Goal: Task Accomplishment & Management: Manage account settings

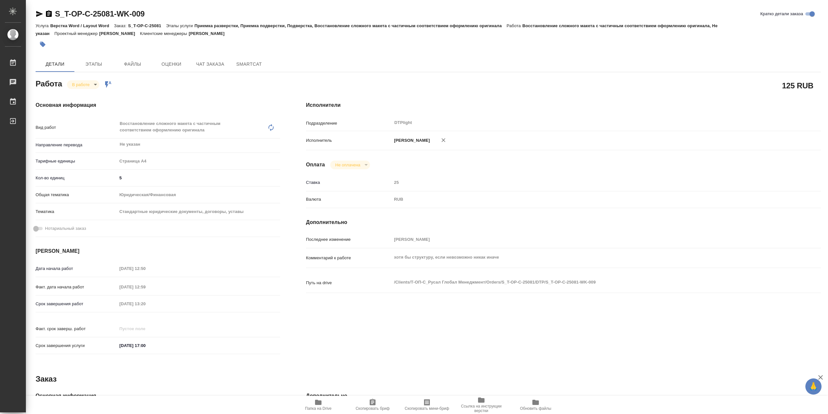
click at [83, 86] on body "🙏 .cls-1 fill:#fff; AWATERA Сархатов Руслан Работы 0 Чаты График Выйти S_T-OP-C…" at bounding box center [414, 207] width 828 height 414
click at [104, 98] on li "Выполнен" at bounding box center [88, 97] width 43 height 11
type textarea "x"
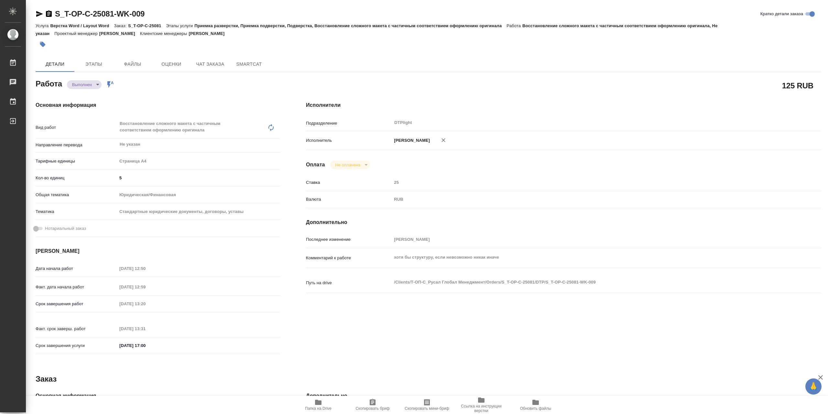
type textarea "x"
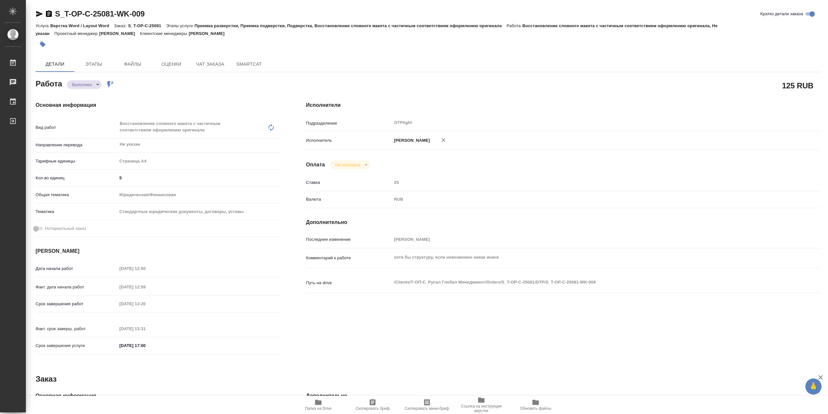
type textarea "x"
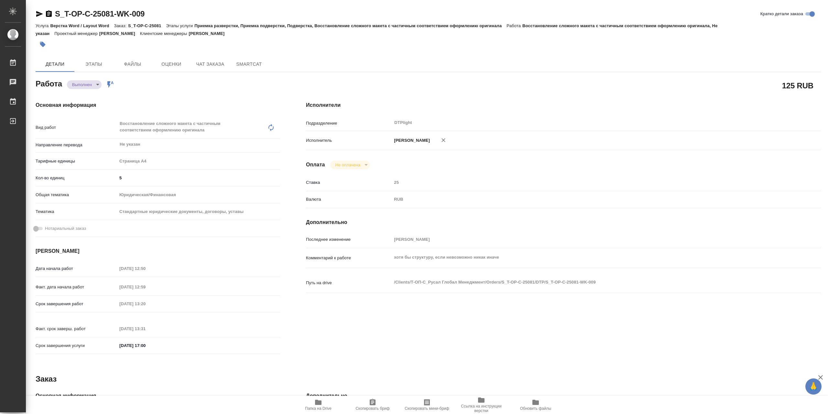
type textarea "x"
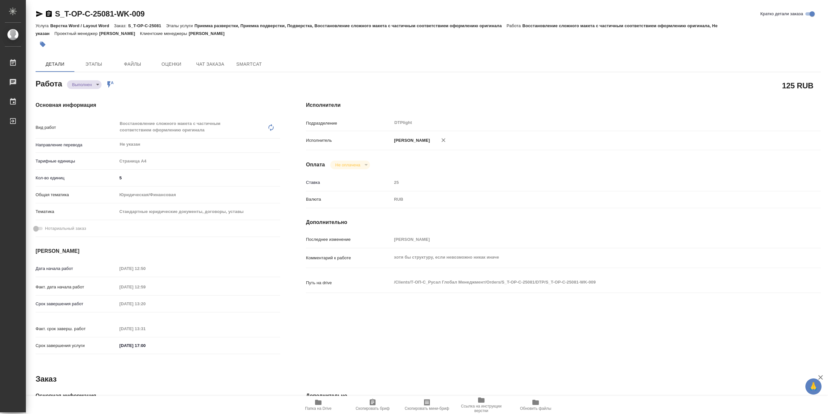
type textarea "x"
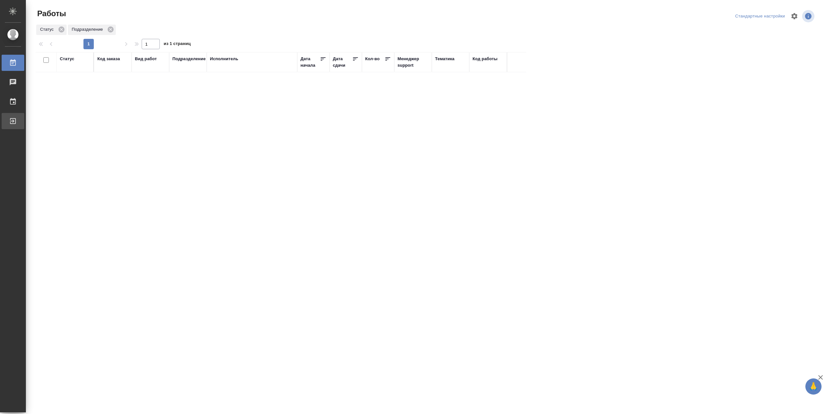
click at [13, 118] on div "Выйти" at bounding box center [5, 121] width 16 height 10
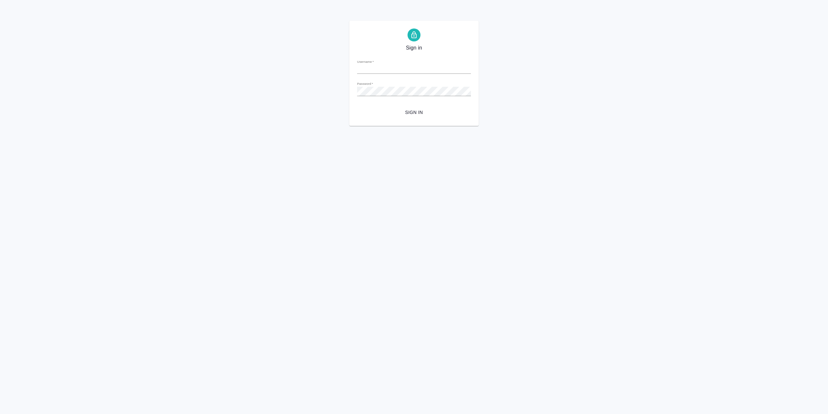
type input "r.sarkhatov@awatera.com"
click at [408, 108] on span "Sign in" at bounding box center [414, 112] width 104 height 8
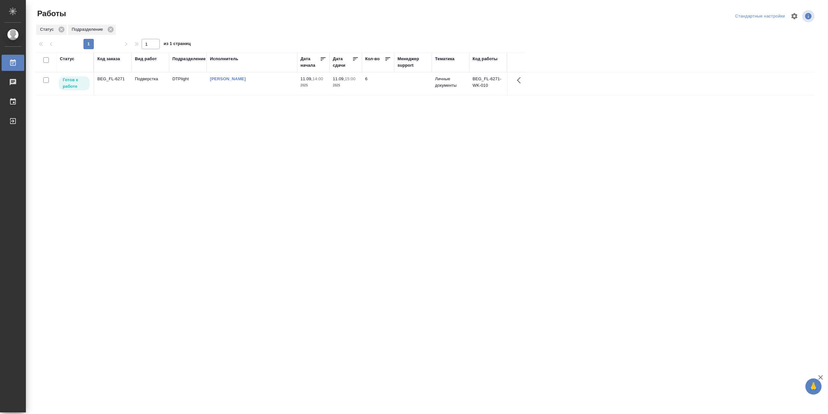
click at [242, 90] on td "[PERSON_NAME]" at bounding box center [252, 83] width 91 height 23
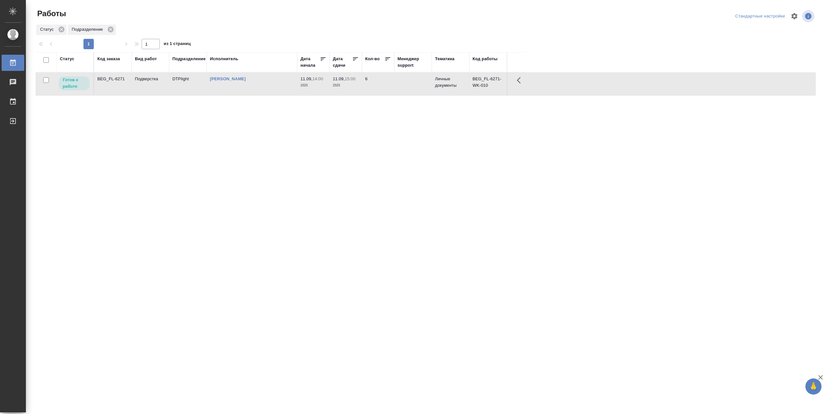
click at [242, 90] on td "[PERSON_NAME]" at bounding box center [252, 83] width 91 height 23
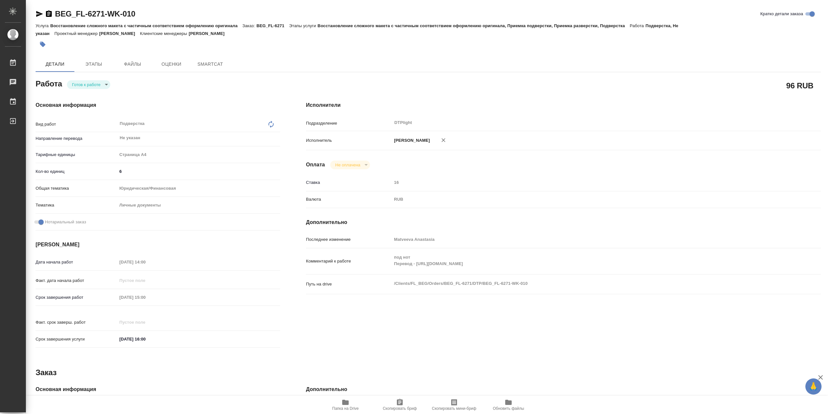
type textarea "x"
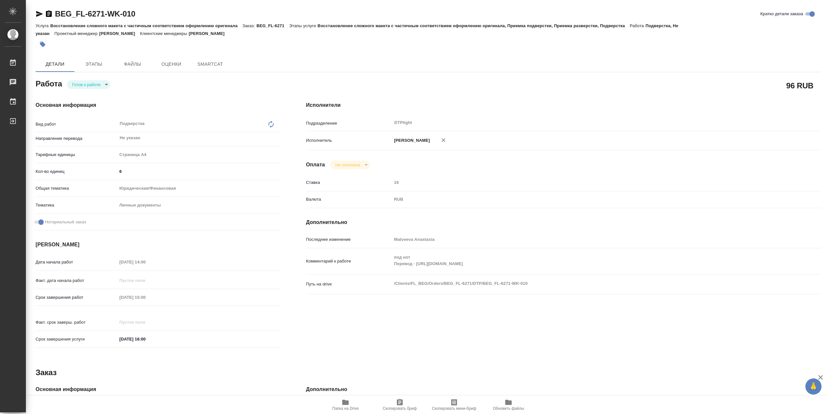
type textarea "x"
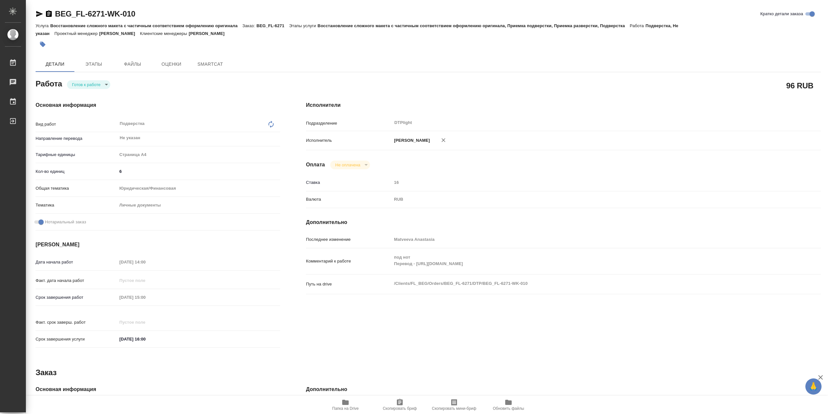
type textarea "x"
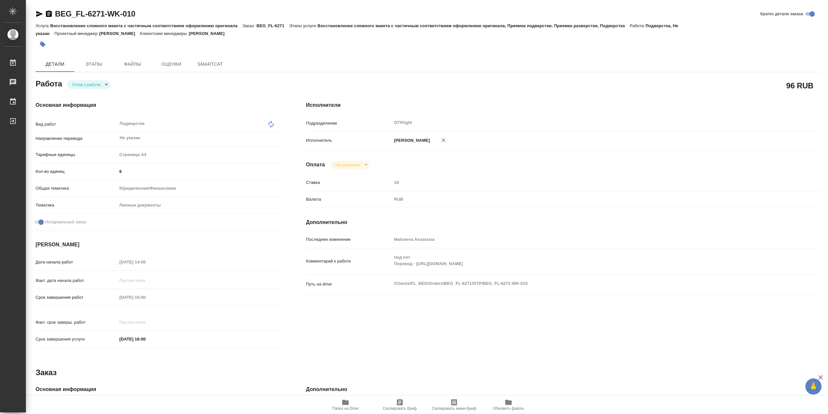
type textarea "x"
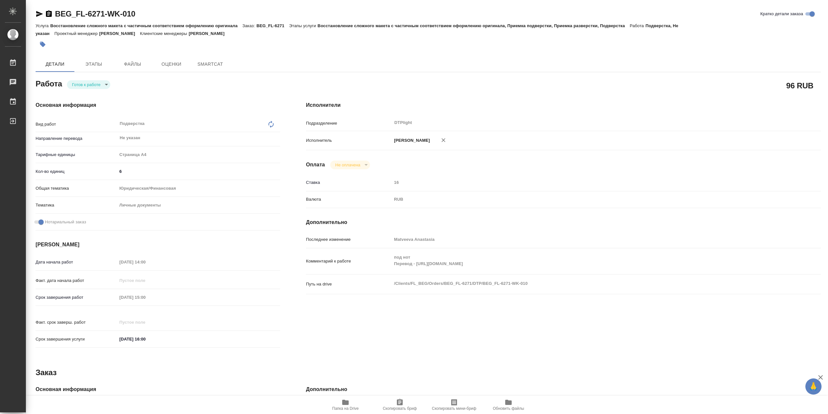
type textarea "x"
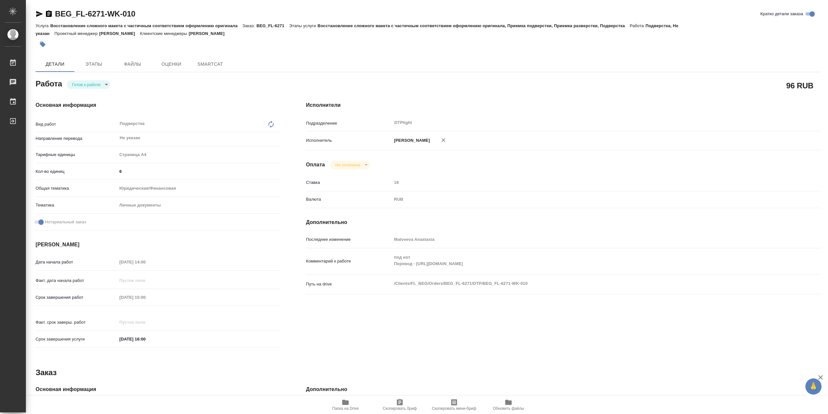
type textarea "x"
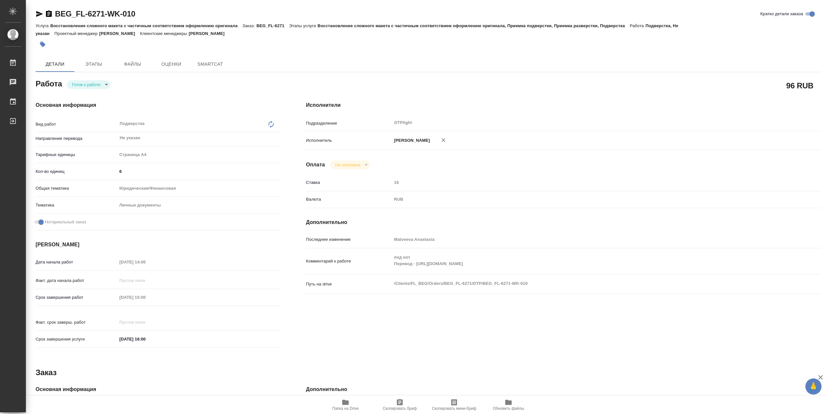
type textarea "x"
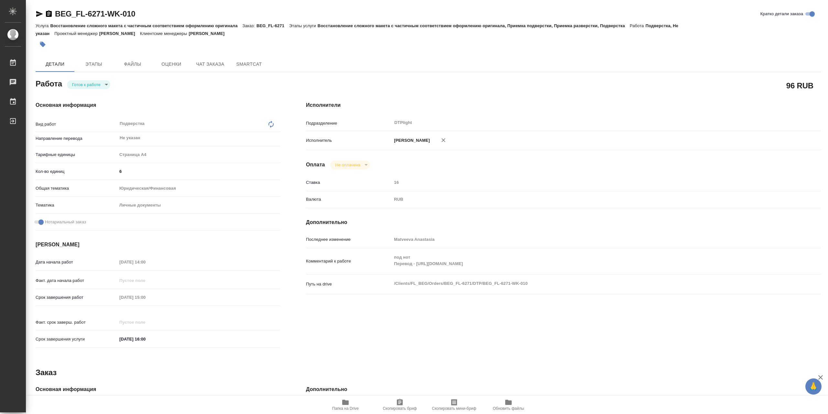
type textarea "x"
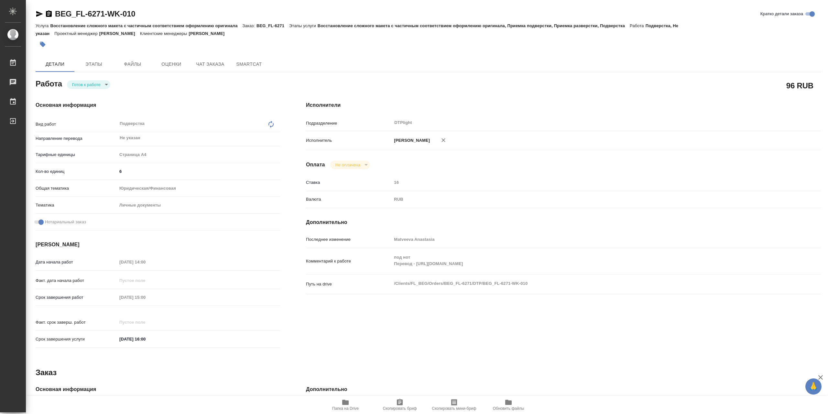
type textarea "x"
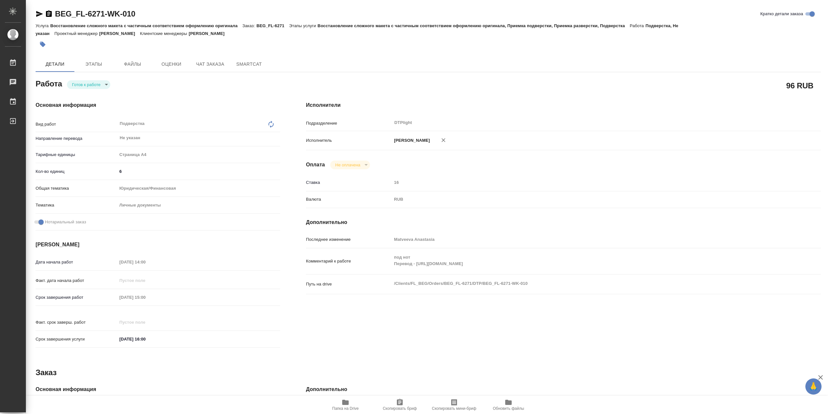
click at [356, 403] on span "Папка на Drive" at bounding box center [345, 404] width 47 height 12
click at [86, 88] on body "🙏 .cls-1 fill:#fff; AWATERA Сархатов Руслан Работы 0 Чаты График Выйти BEG_FL-6…" at bounding box center [414, 207] width 828 height 414
click at [92, 87] on button "В работе" at bounding box center [82, 85] width 21 height 7
type textarea "x"
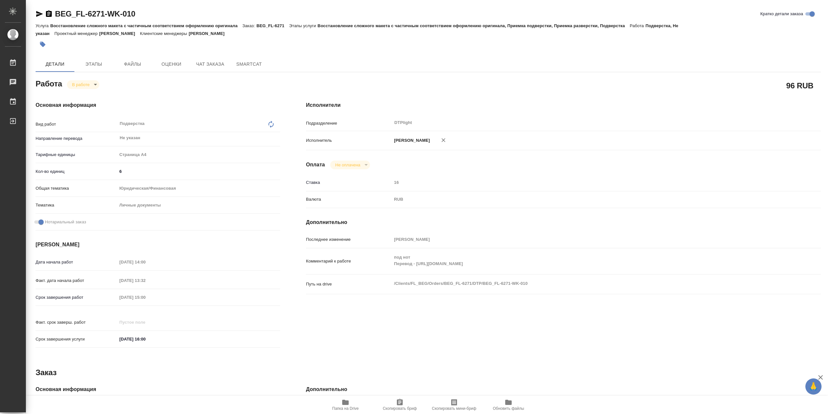
type textarea "x"
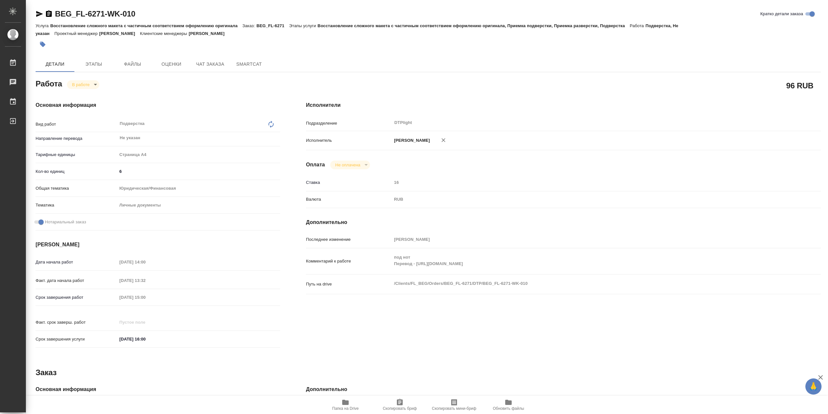
type textarea "x"
click at [38, 15] on icon "button" at bounding box center [39, 14] width 7 height 6
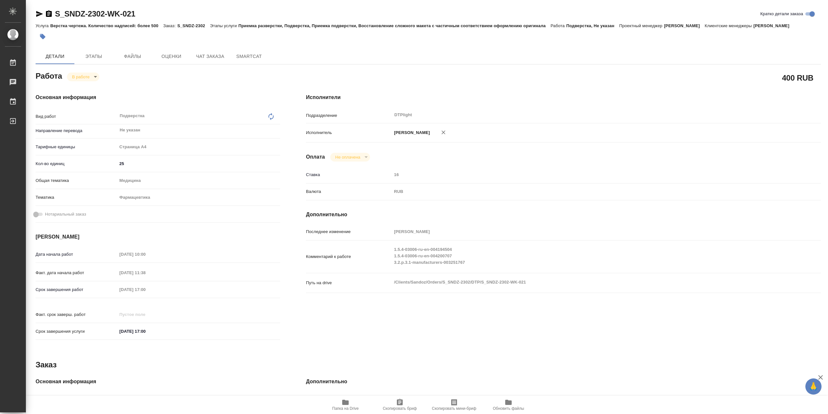
click at [356, 400] on span "Папка на Drive" at bounding box center [345, 404] width 47 height 12
click at [101, 72] on div "Работа В работе inProgress" at bounding box center [158, 76] width 245 height 12
click at [97, 79] on body "🙏 .cls-1 fill:#fff; AWATERA Сархатов Руслан Работы 0 Чаты График Выйти S_SNDZ-2…" at bounding box center [414, 207] width 828 height 414
click at [94, 90] on button "Выполнен" at bounding box center [84, 89] width 24 height 7
type textarea "x"
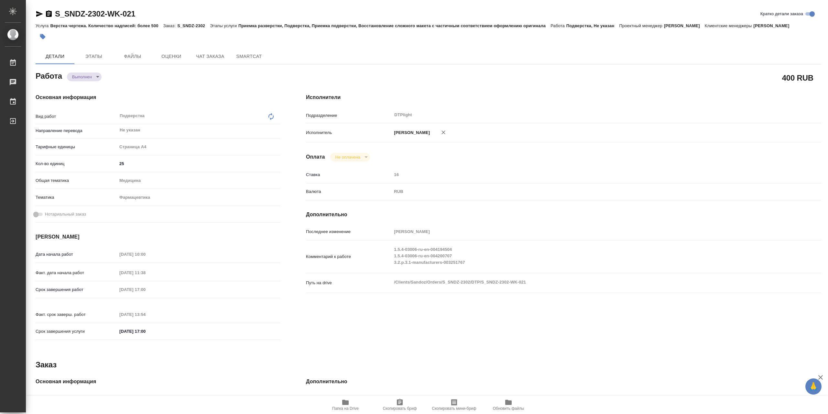
type textarea "x"
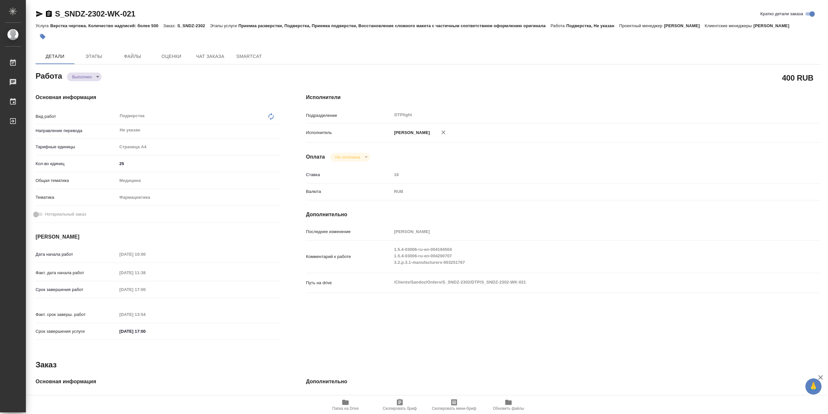
type textarea "x"
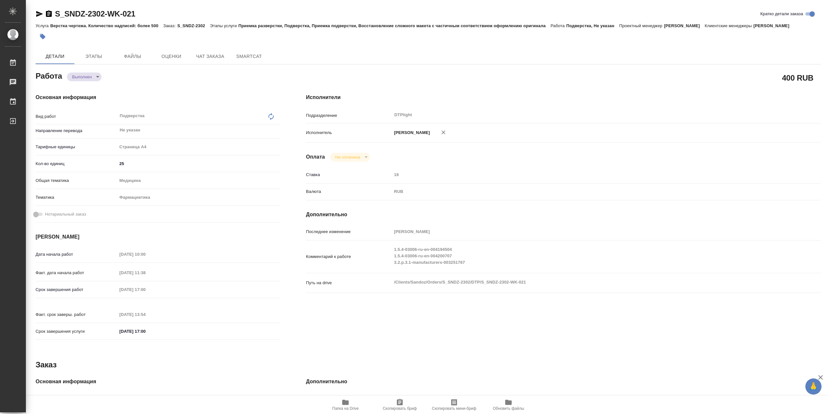
type textarea "x"
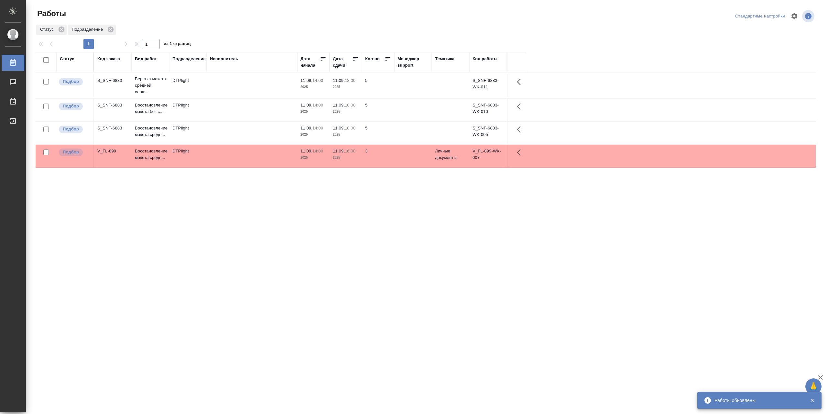
click at [247, 109] on td at bounding box center [252, 110] width 91 height 23
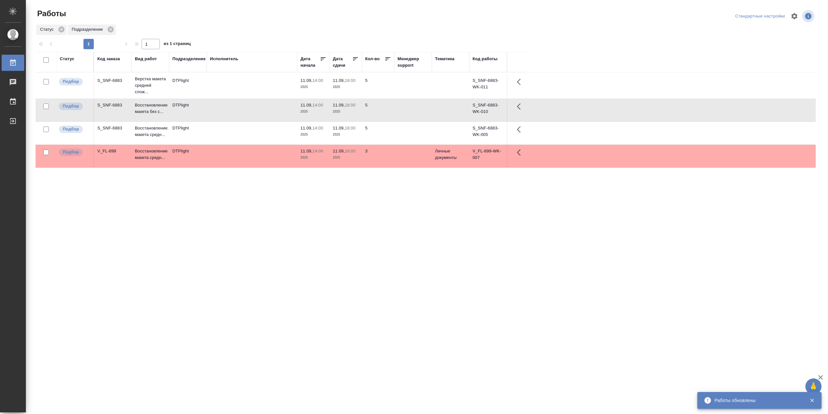
click at [247, 109] on td at bounding box center [252, 110] width 91 height 23
click at [234, 86] on td at bounding box center [252, 85] width 91 height 23
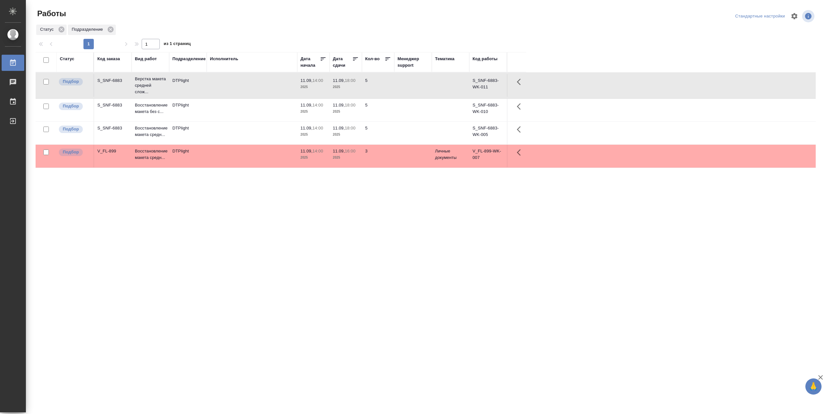
click at [234, 86] on td at bounding box center [252, 85] width 91 height 23
click at [211, 129] on td at bounding box center [252, 133] width 91 height 23
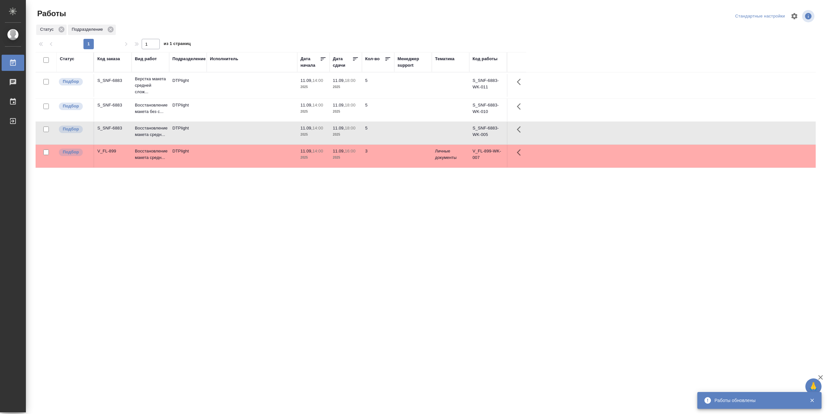
click at [211, 129] on td at bounding box center [252, 133] width 91 height 23
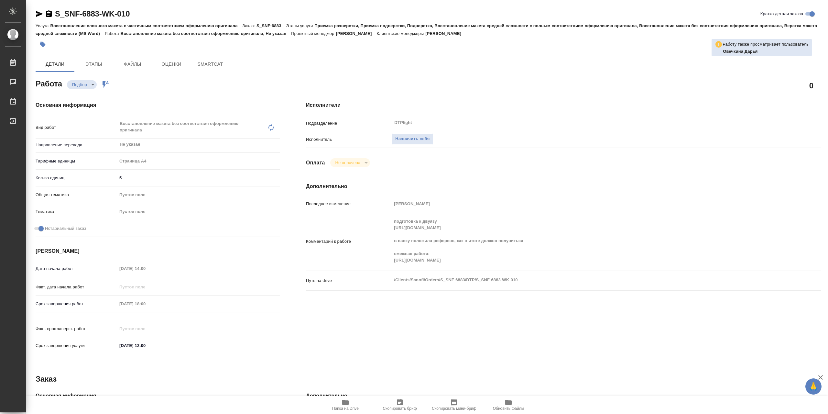
type textarea "x"
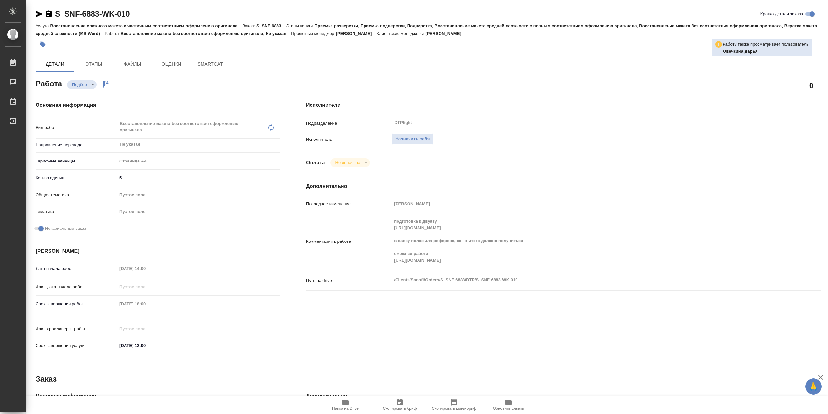
type textarea "x"
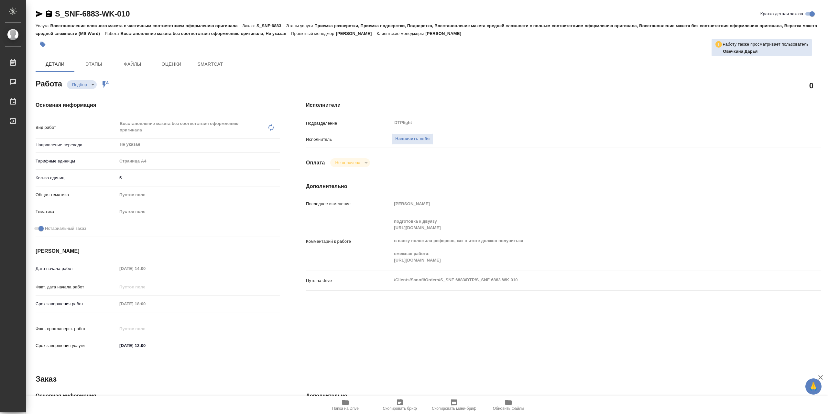
type textarea "x"
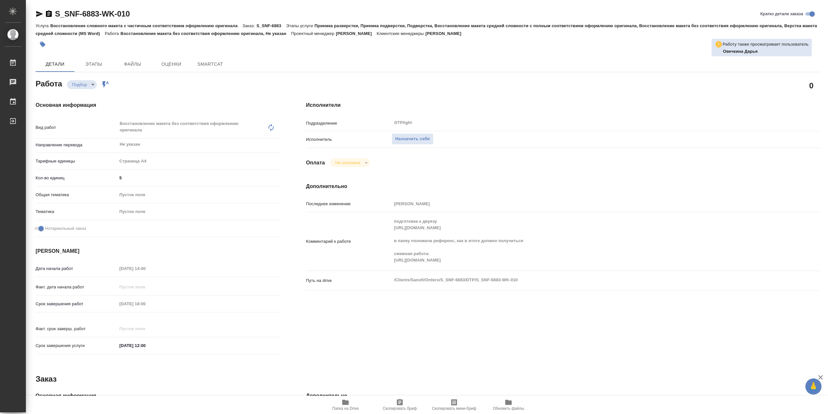
type textarea "x"
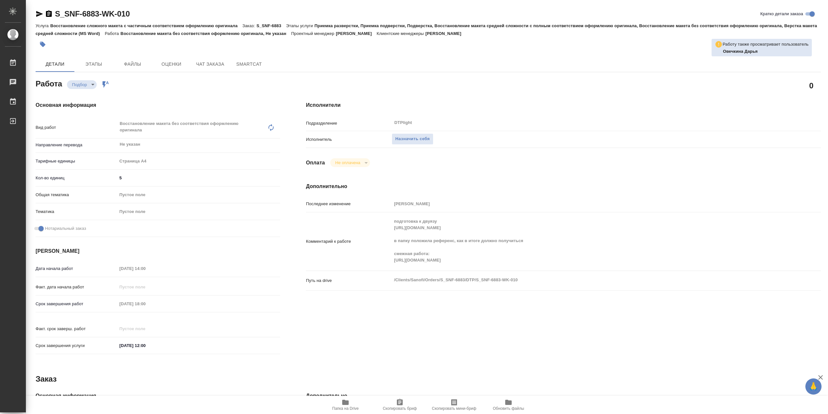
type textarea "x"
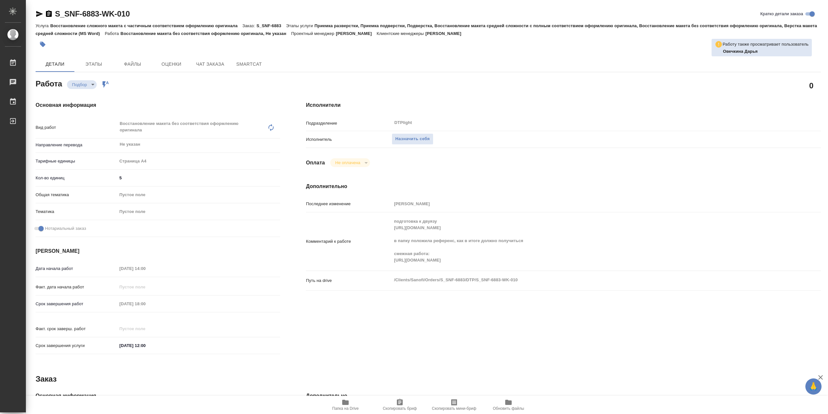
type textarea "x"
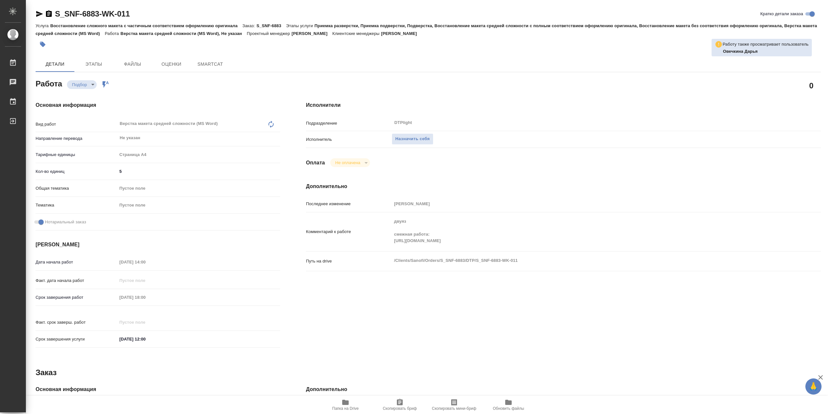
type textarea "x"
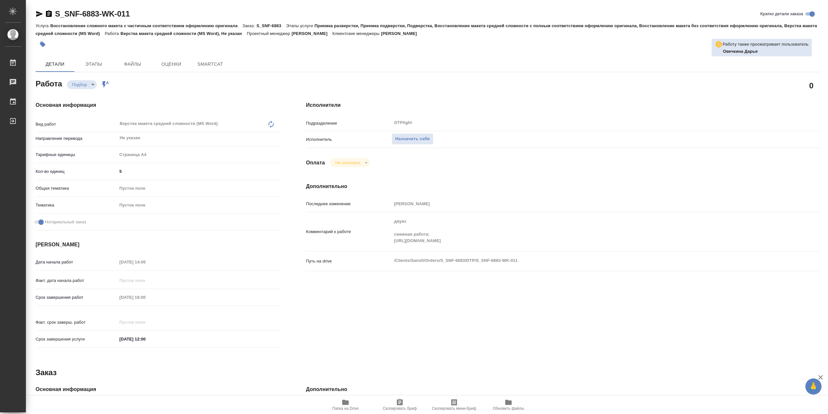
type textarea "x"
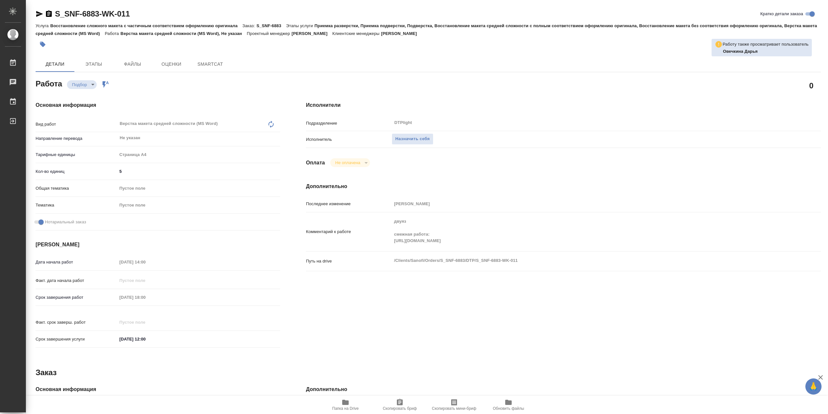
type textarea "x"
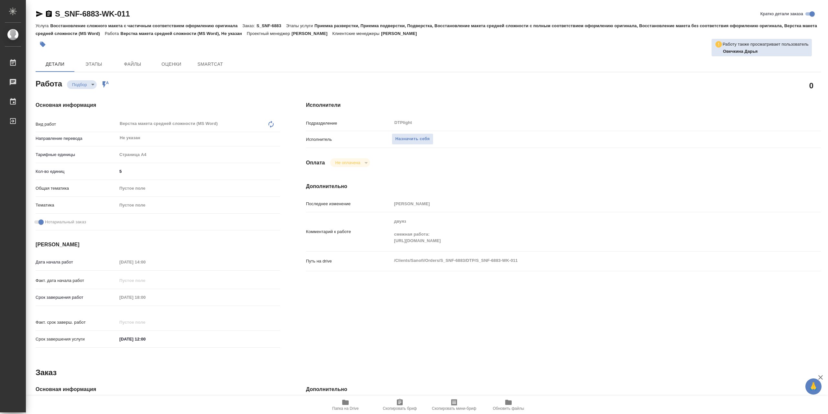
type textarea "x"
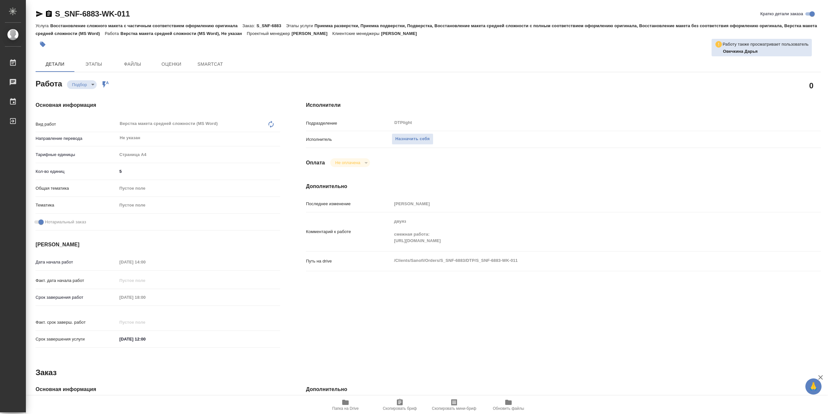
type textarea "x"
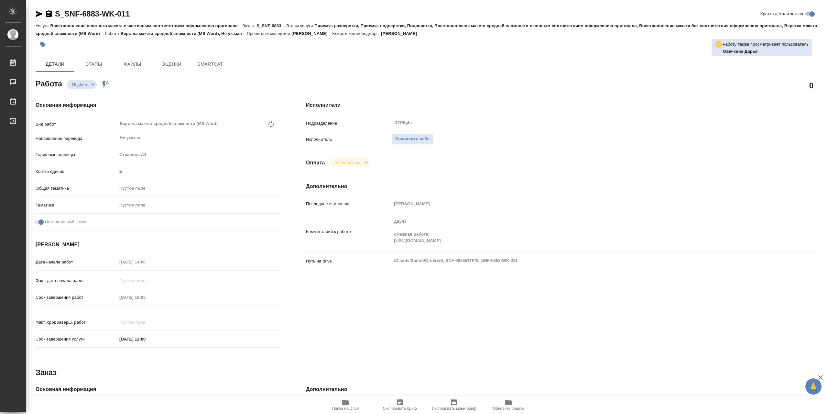
type textarea "x"
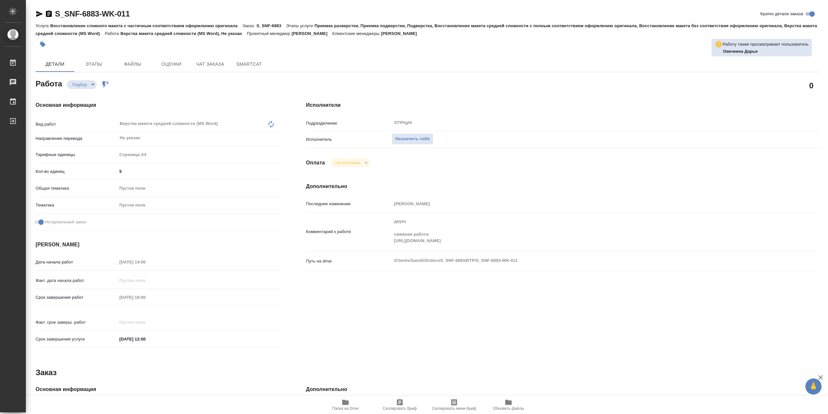
type textarea "x"
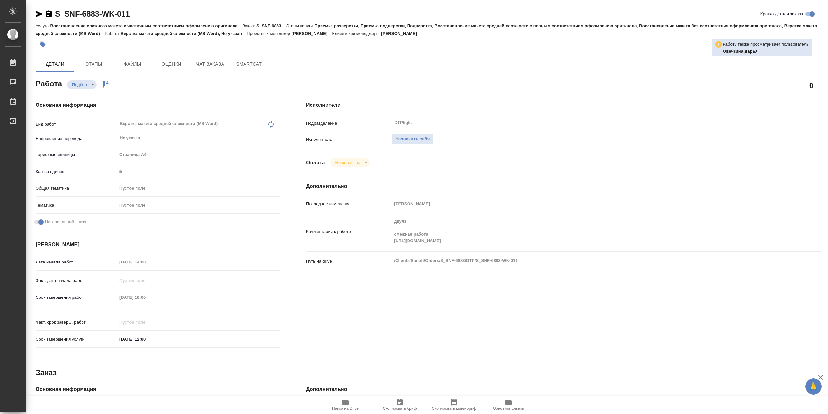
type textarea "x"
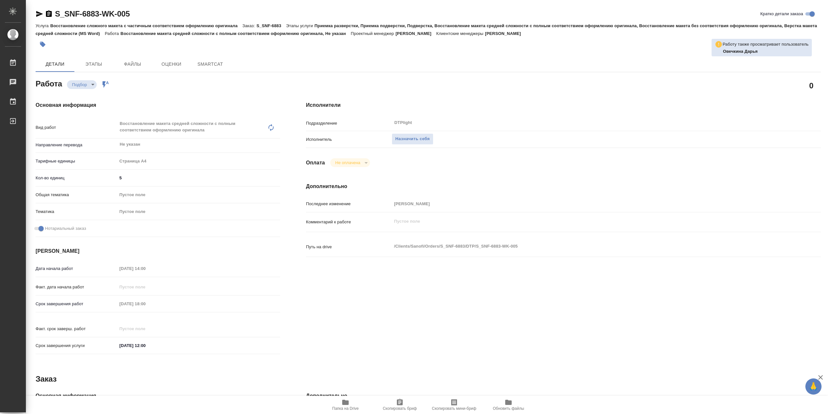
type textarea "x"
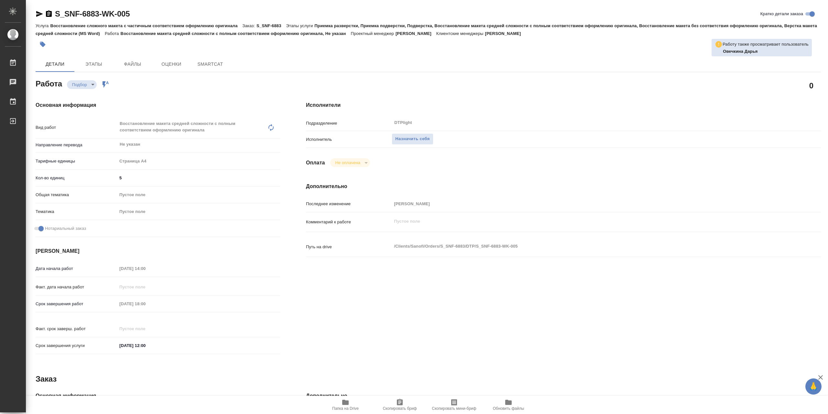
type textarea "x"
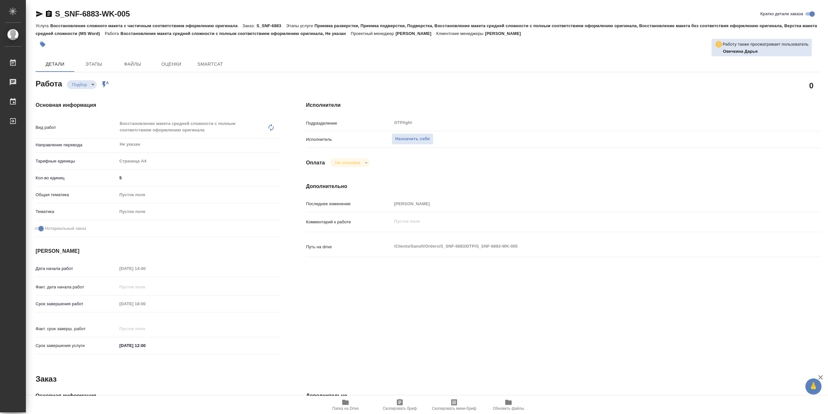
type textarea "x"
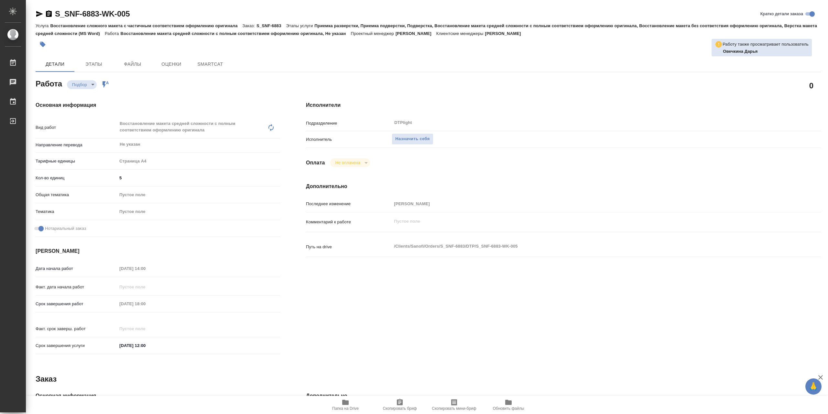
type textarea "x"
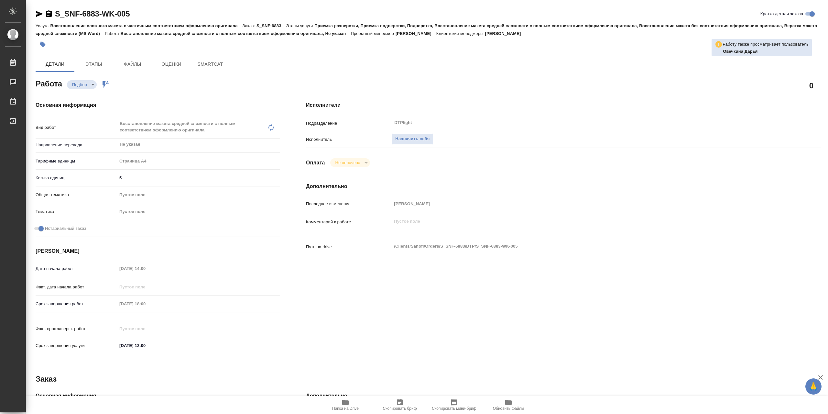
type textarea "x"
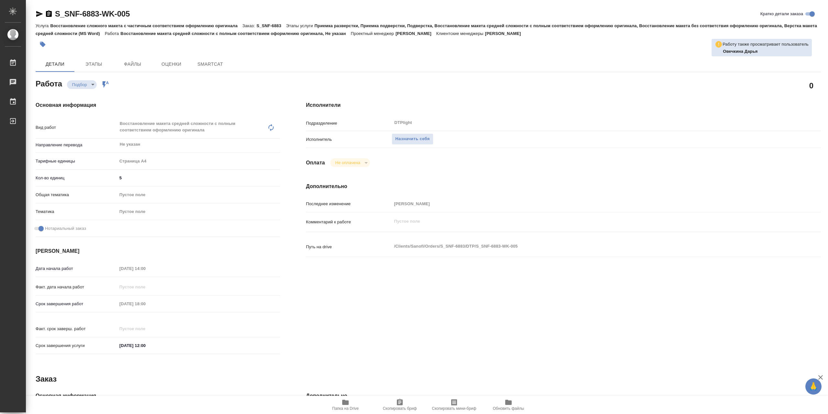
type textarea "x"
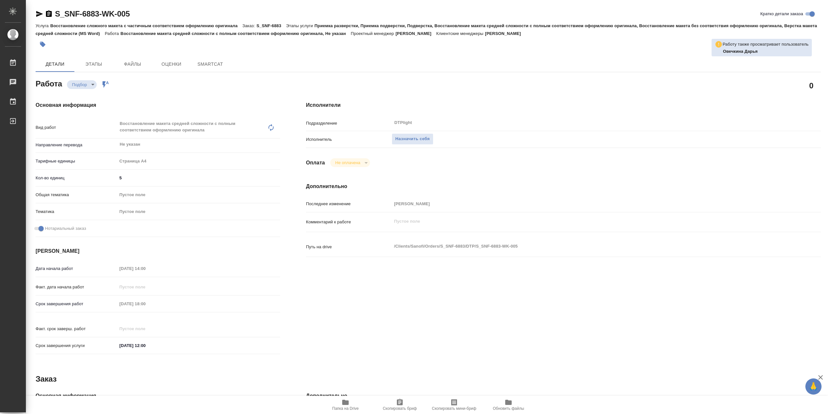
type textarea "x"
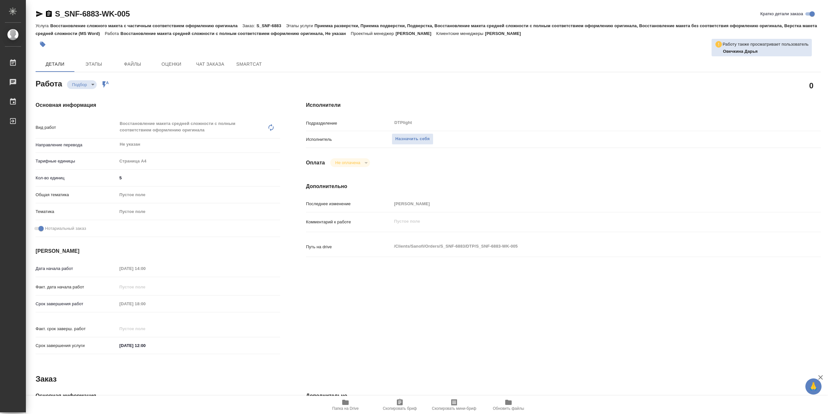
type textarea "x"
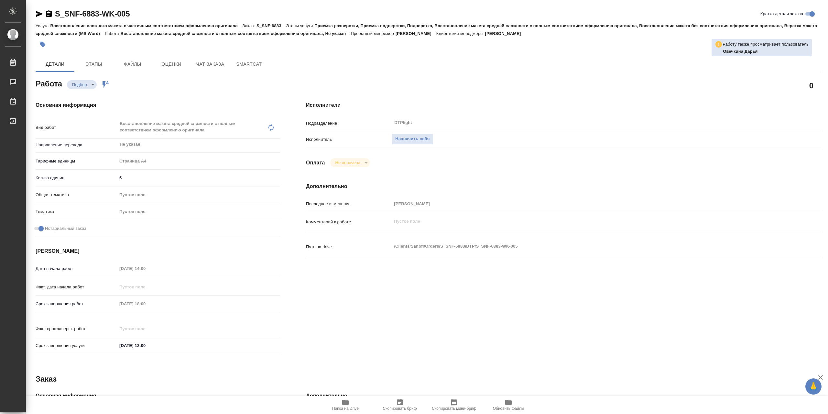
click at [349, 404] on icon "button" at bounding box center [345, 402] width 6 height 5
type textarea "x"
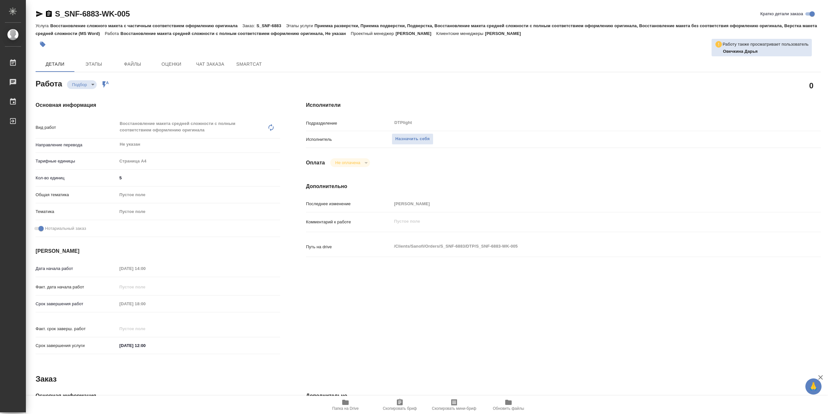
type textarea "x"
click at [430, 140] on span "Назначить себя" at bounding box center [412, 138] width 34 height 7
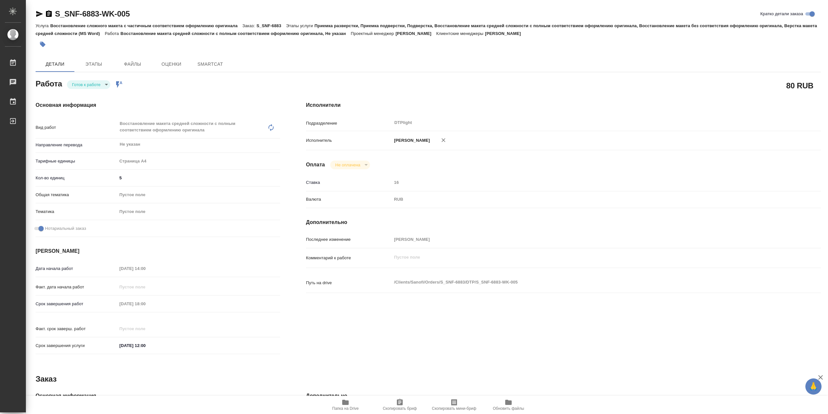
type textarea "x"
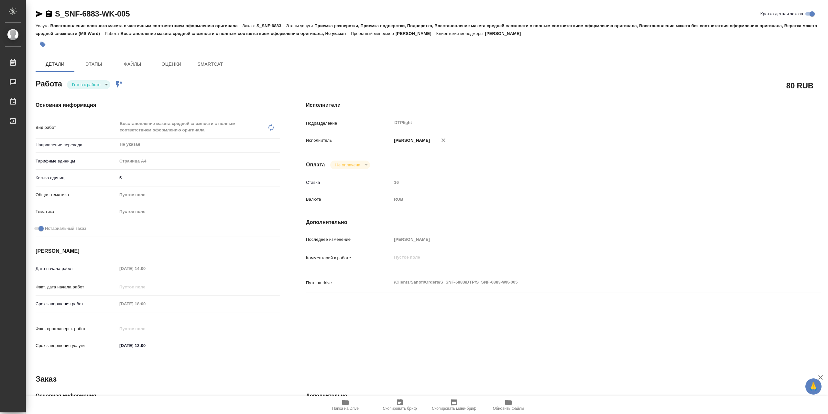
type textarea "x"
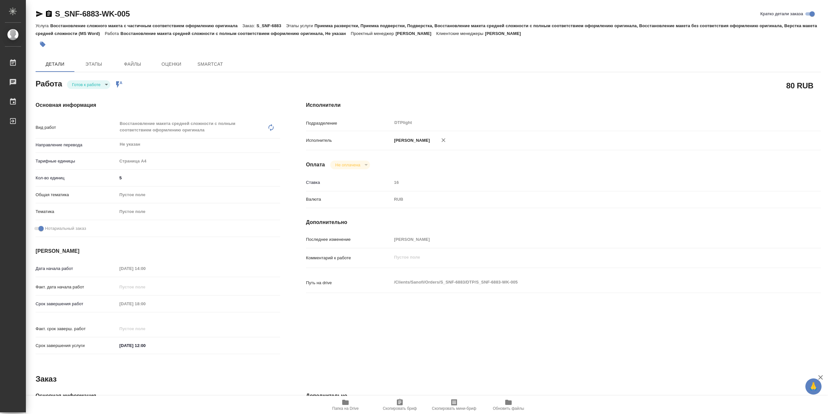
type textarea "x"
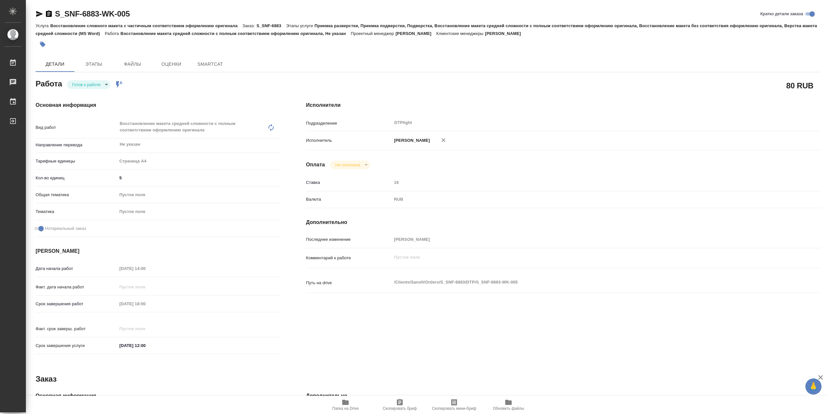
type textarea "x"
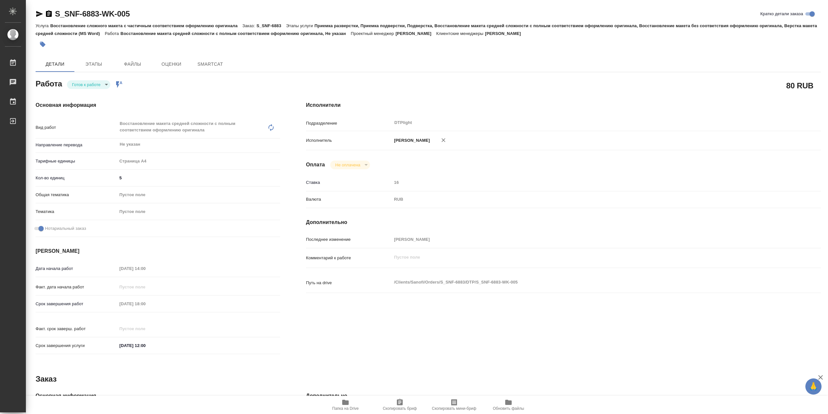
type textarea "x"
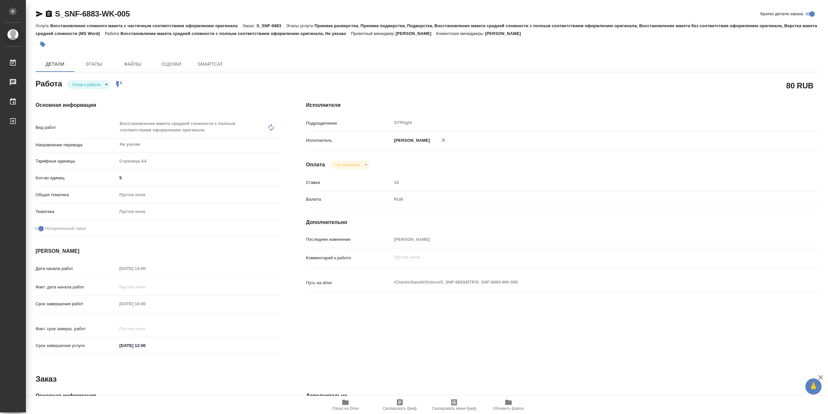
type textarea "x"
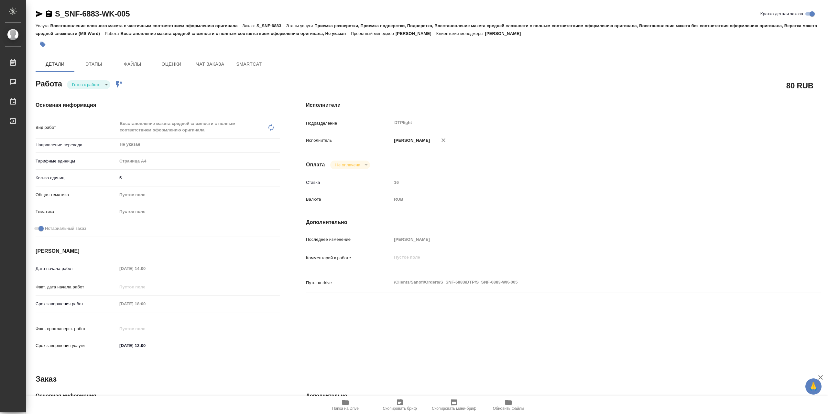
type textarea "x"
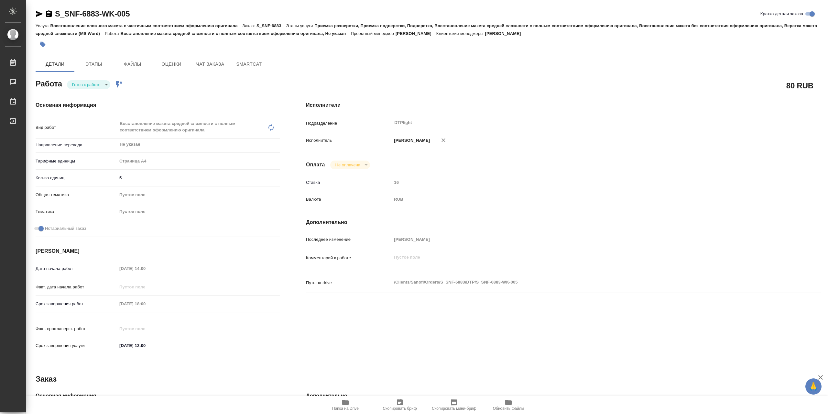
type textarea "x"
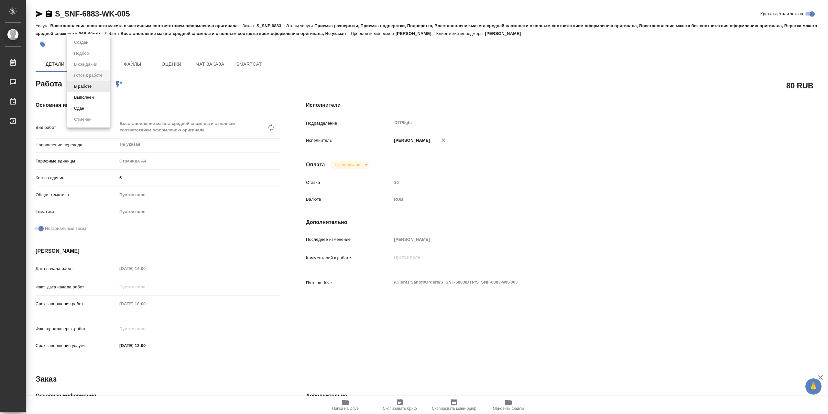
click at [100, 82] on body "🙏 .cls-1 fill:#fff; AWATERA Сархатов Руслан Работы 0 Чаты График Выйти S_SNF-68…" at bounding box center [414, 207] width 828 height 414
click at [103, 84] on li "В работе" at bounding box center [88, 86] width 43 height 11
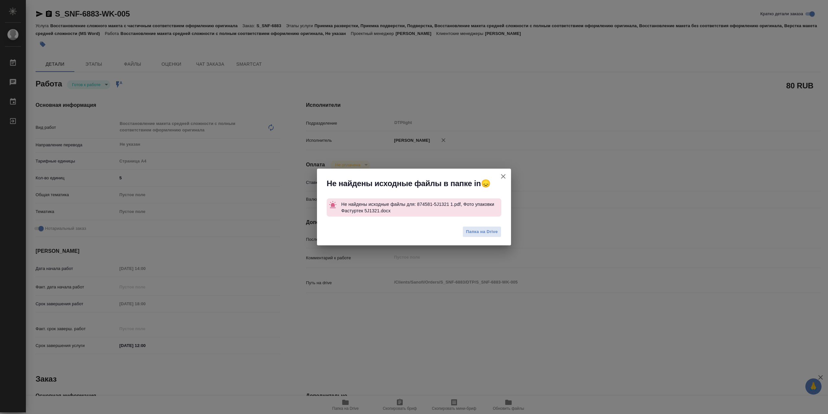
type textarea "x"
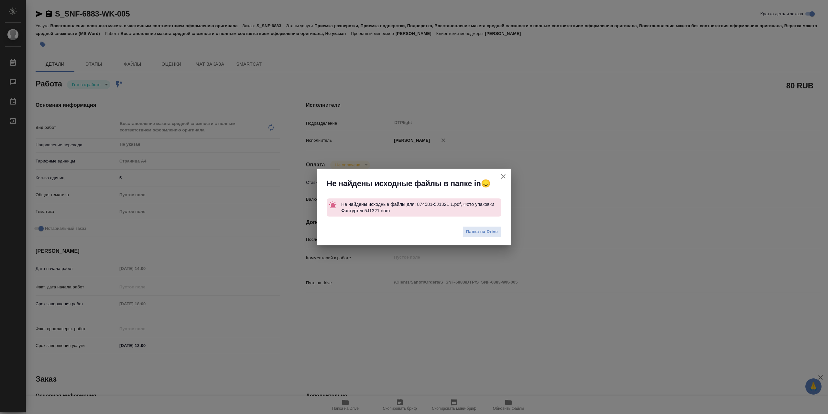
type textarea "x"
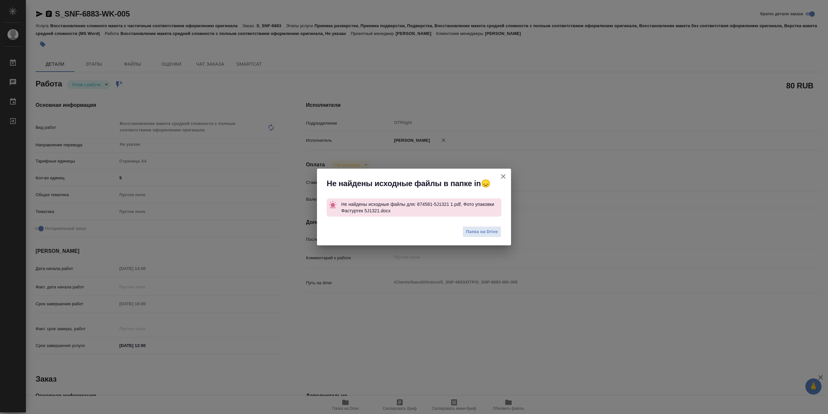
type textarea "x"
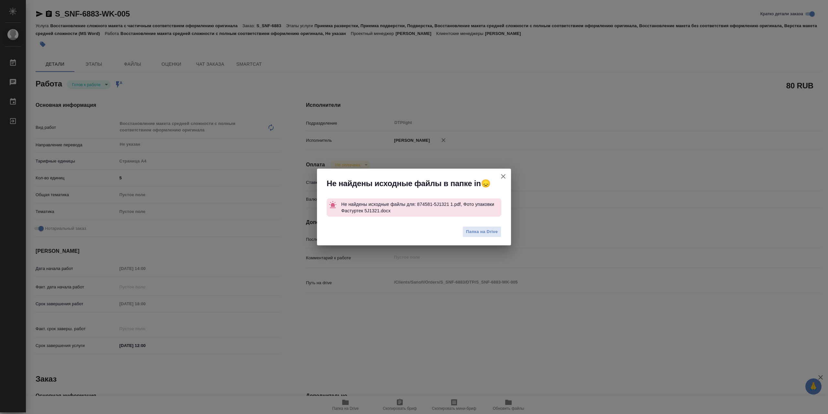
type textarea "x"
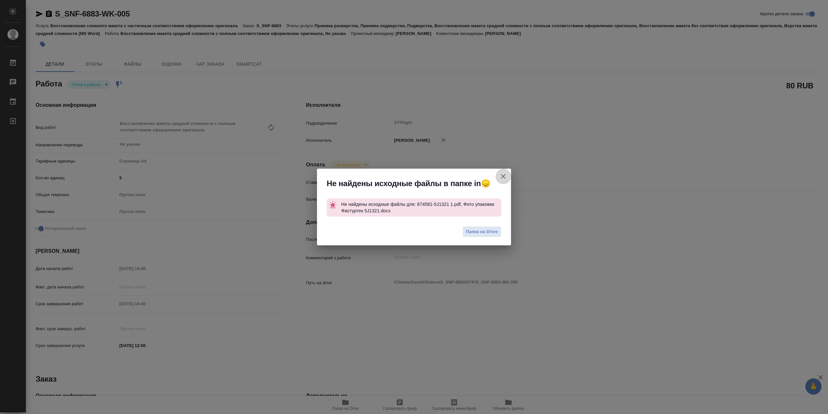
click at [504, 177] on icon "button" at bounding box center [503, 176] width 8 height 8
type textarea "x"
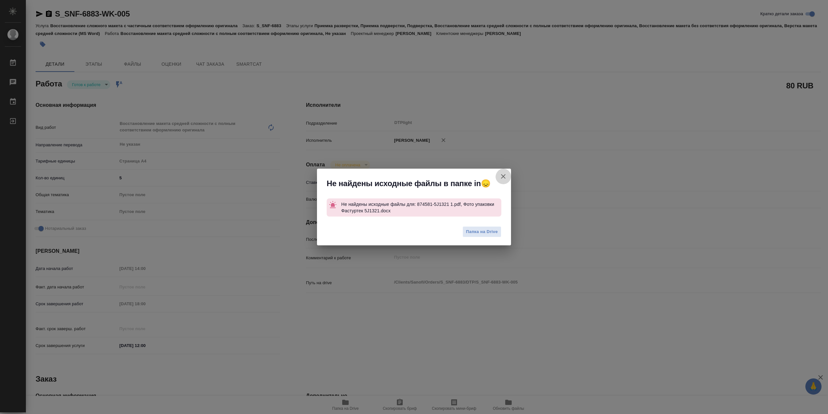
type textarea "x"
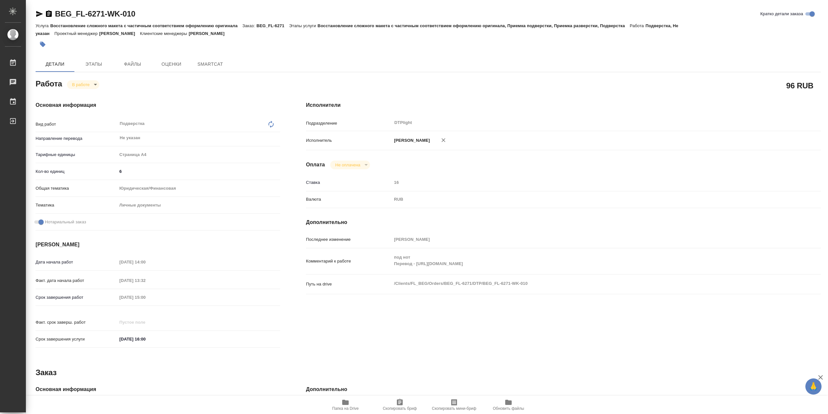
type textarea "x"
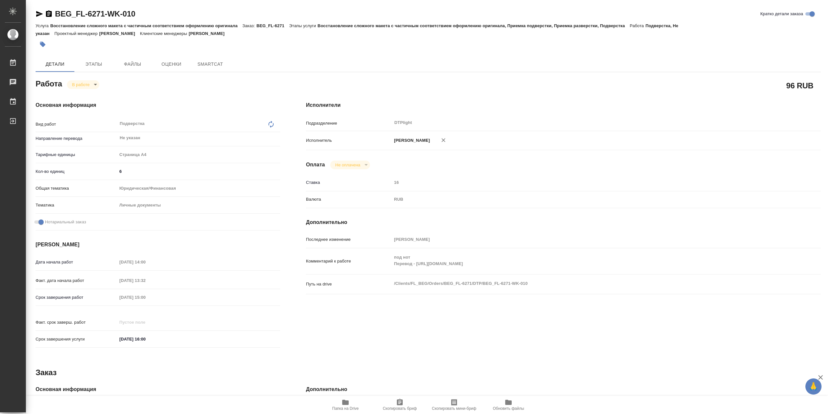
type textarea "x"
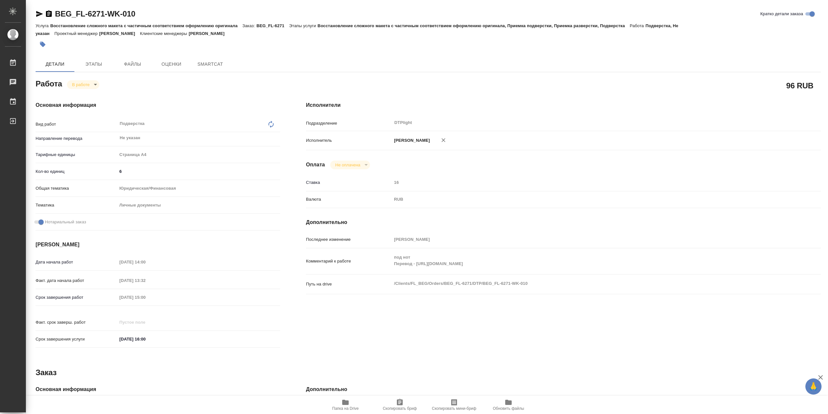
type textarea "x"
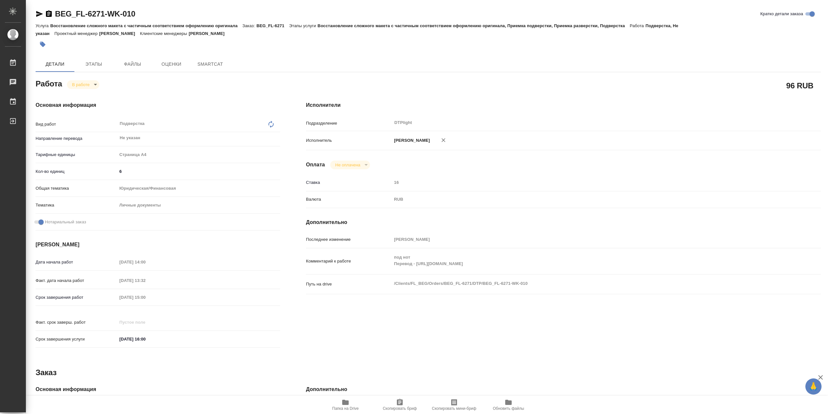
type textarea "x"
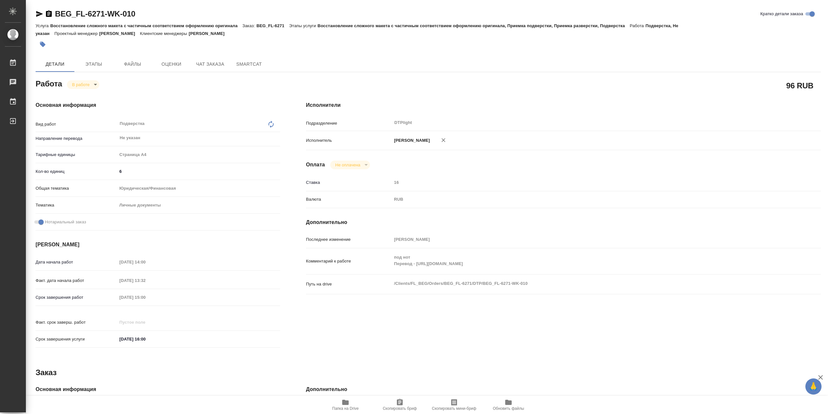
type textarea "x"
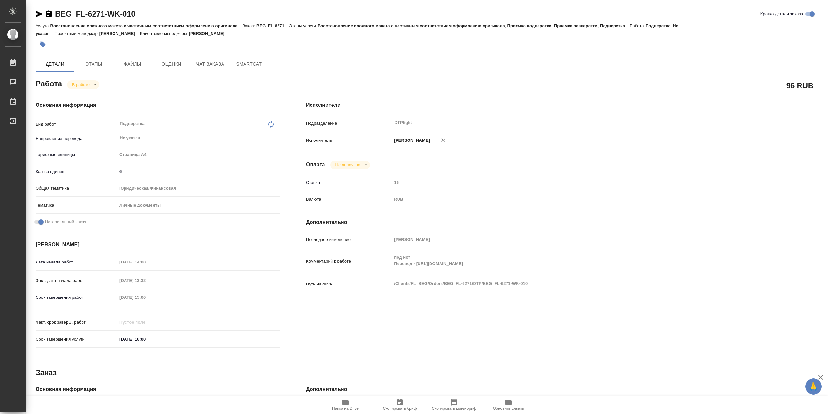
type textarea "x"
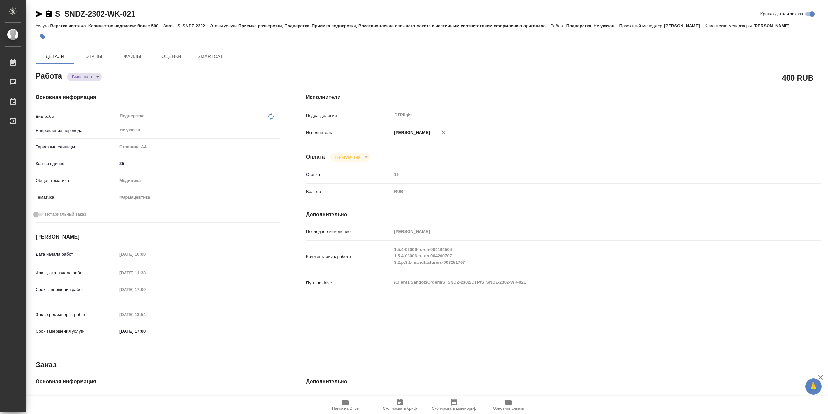
type textarea "x"
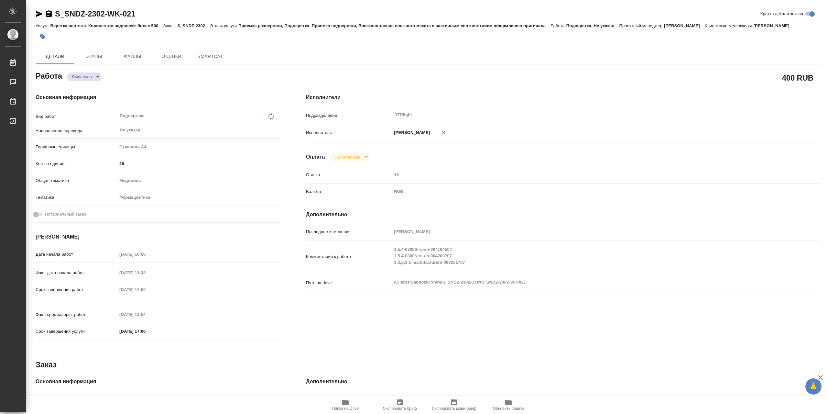
type textarea "x"
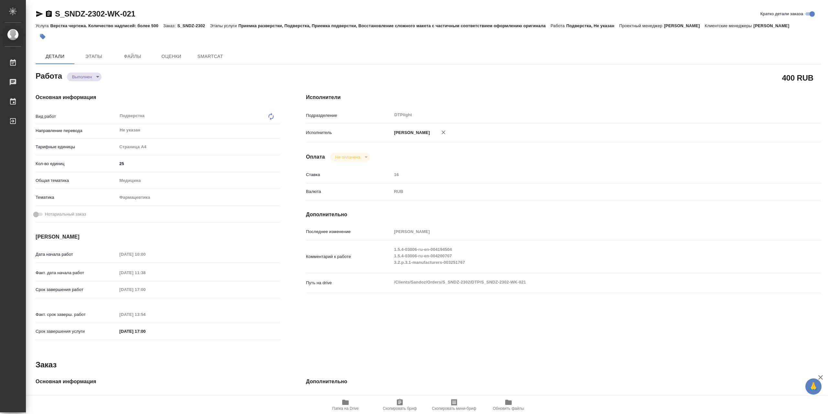
type textarea "x"
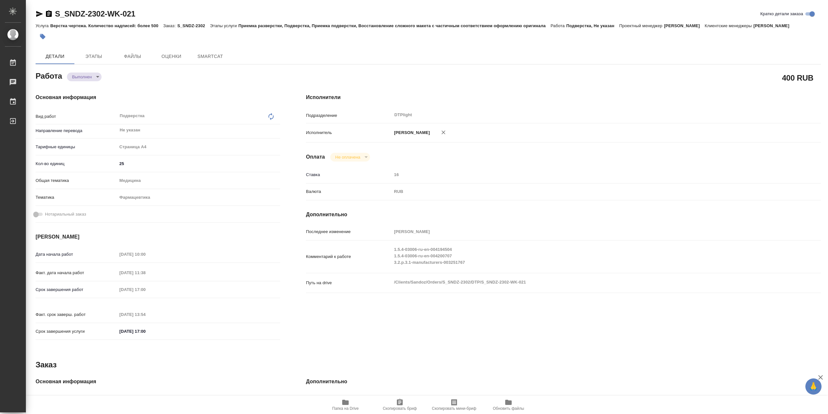
type textarea "x"
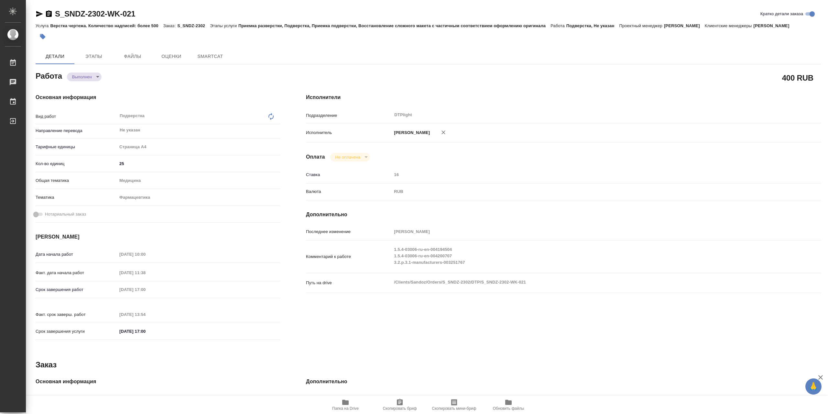
type textarea "x"
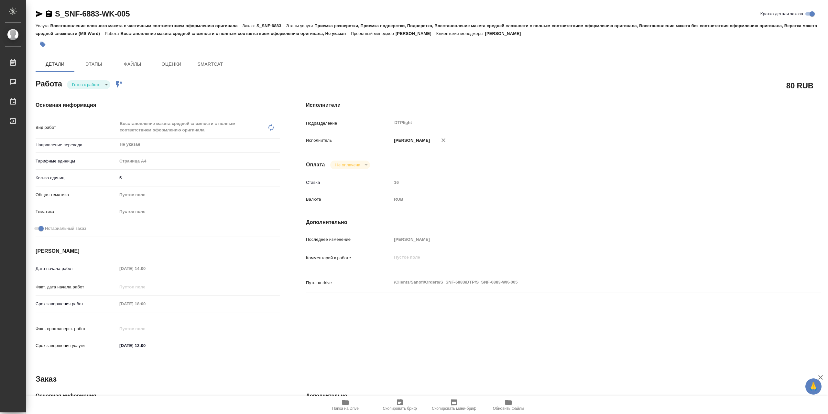
type textarea "x"
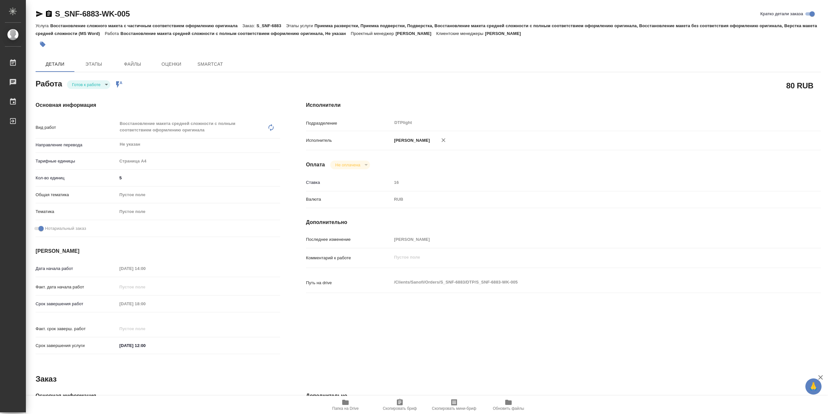
type textarea "x"
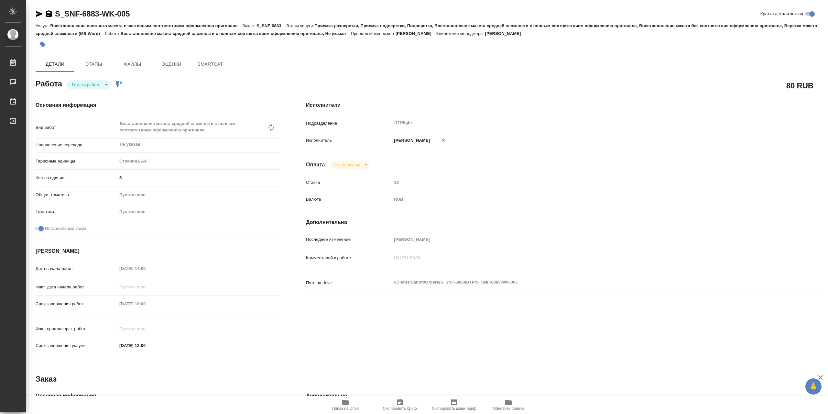
type textarea "x"
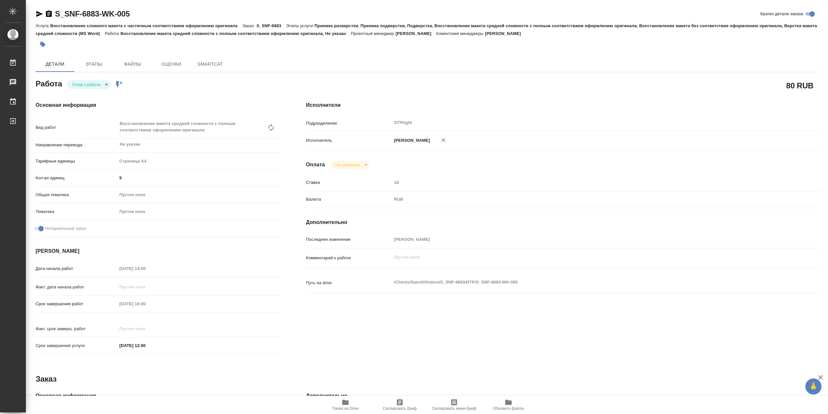
type textarea "x"
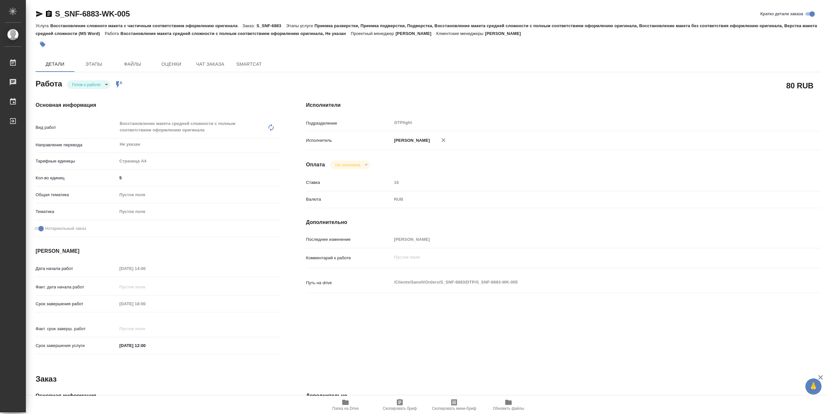
type textarea "x"
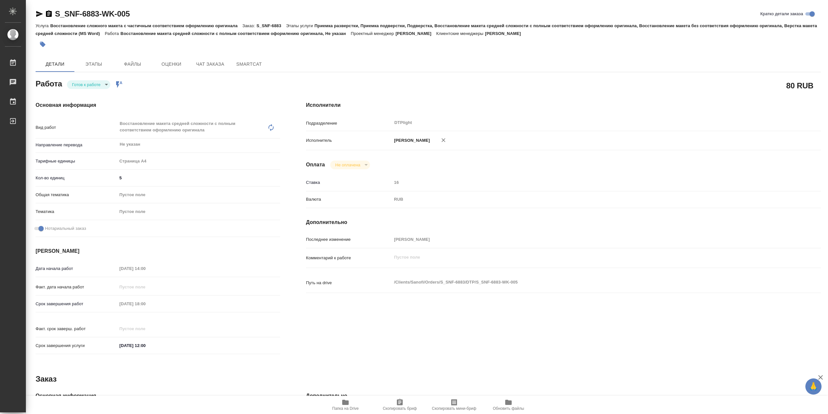
type textarea "x"
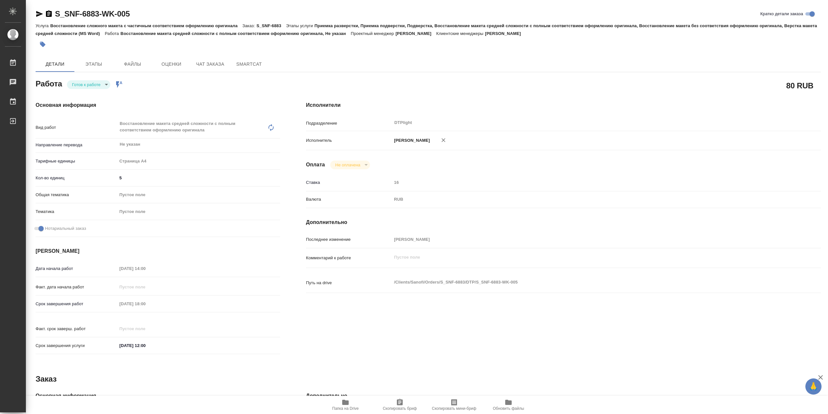
click at [107, 84] on body "🙏 .cls-1 fill:#fff; AWATERA Сархатов Руслан Работы 0 Чаты График Выйти S_SNF-68…" at bounding box center [414, 207] width 828 height 414
click at [106, 85] on li "В работе" at bounding box center [88, 86] width 43 height 11
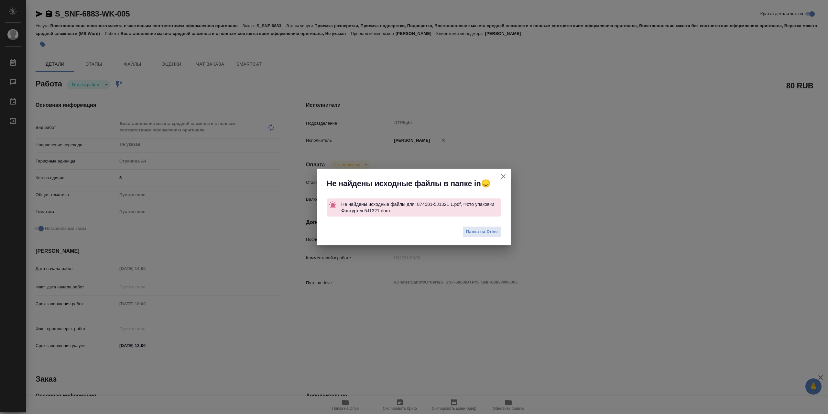
type textarea "x"
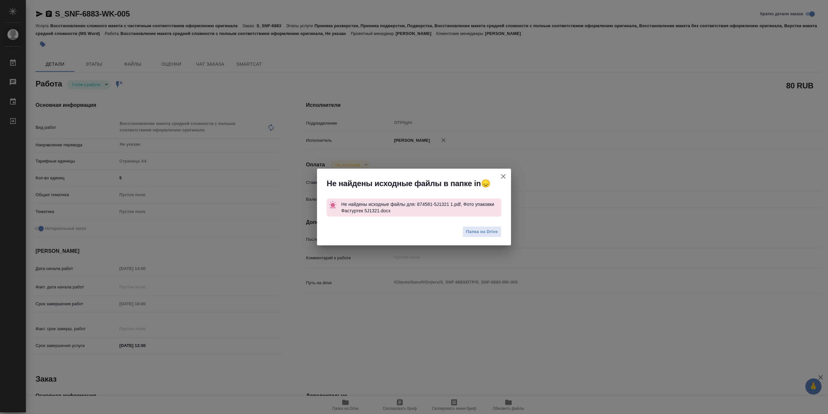
type textarea "x"
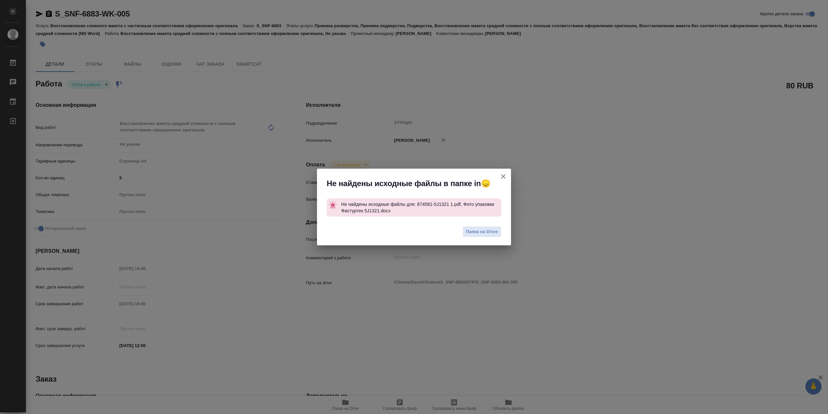
type textarea "x"
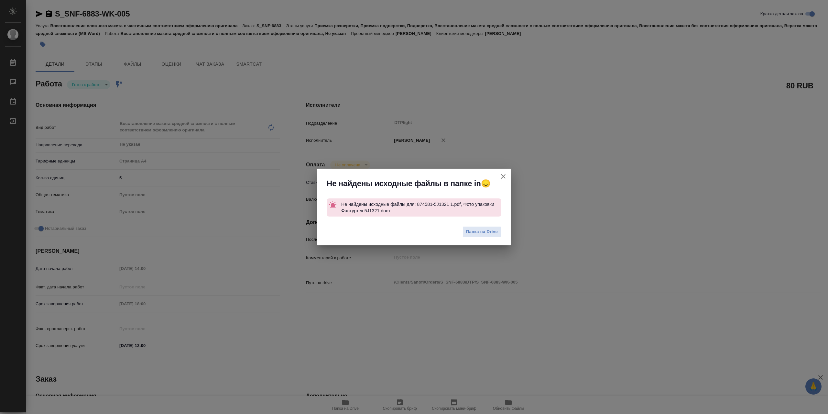
click at [506, 180] on icon "button" at bounding box center [503, 176] width 8 height 8
type textarea "x"
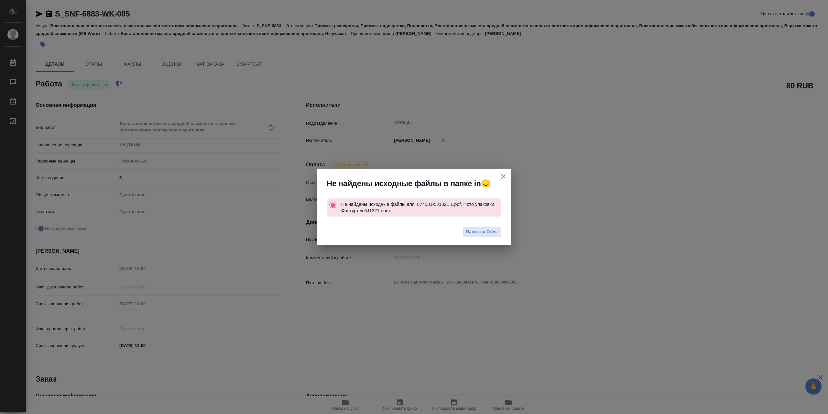
type textarea "x"
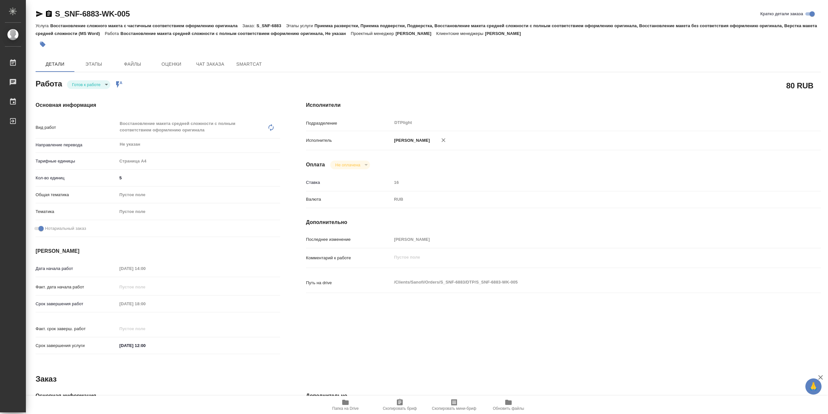
click at [105, 84] on body "🙏 .cls-1 fill:#fff; AWATERA Сархатов Руслан Работы 0 Чаты График Выйти S_SNF-68…" at bounding box center [414, 207] width 828 height 414
click at [104, 86] on li "В работе" at bounding box center [88, 86] width 43 height 11
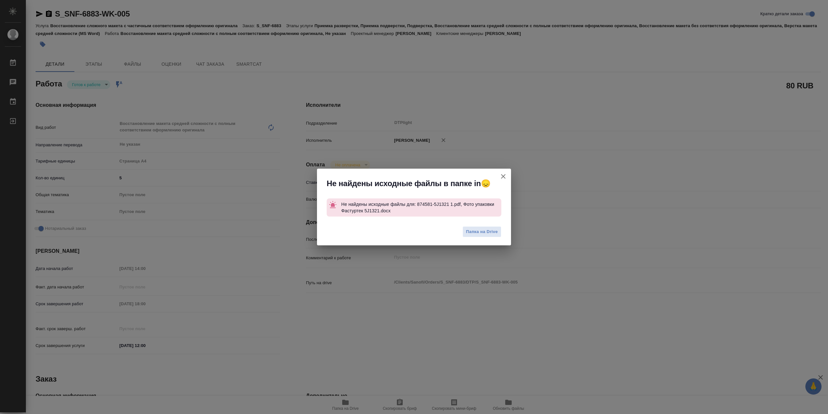
type textarea "x"
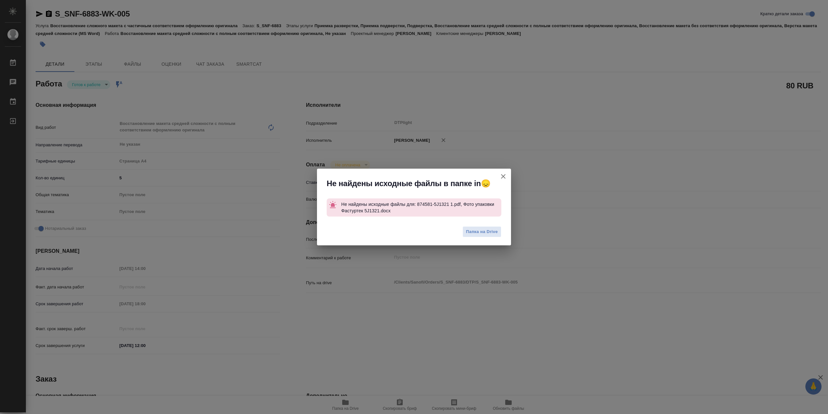
type textarea "x"
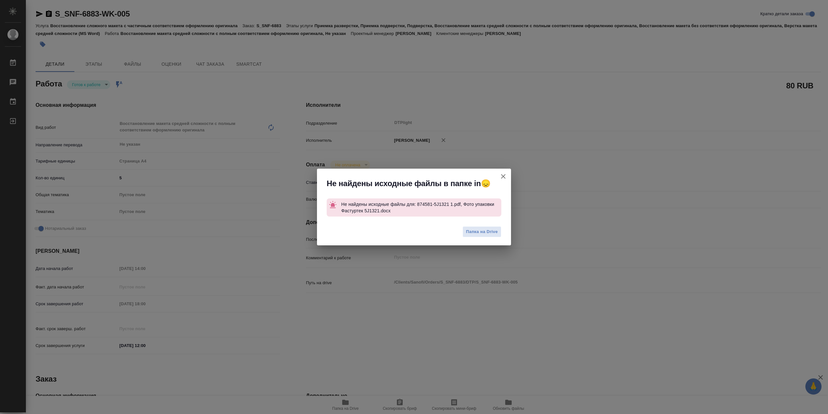
type textarea "x"
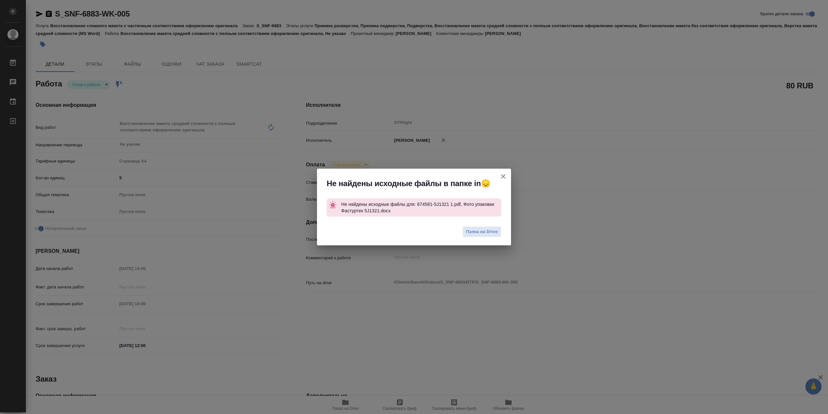
click at [503, 176] on icon "button" at bounding box center [503, 176] width 8 height 8
type textarea "x"
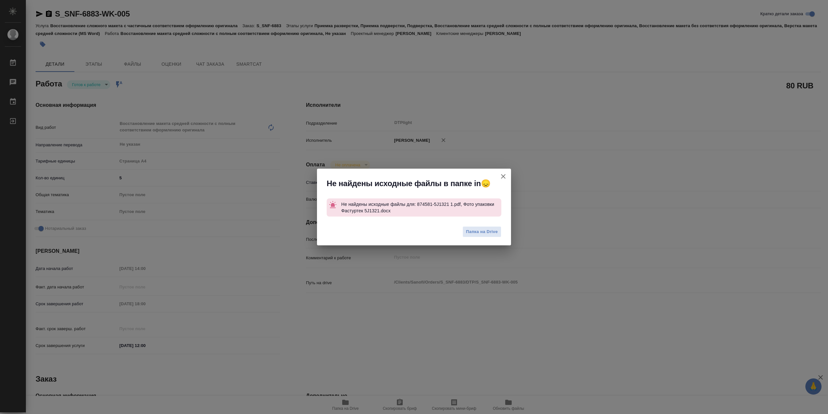
type textarea "x"
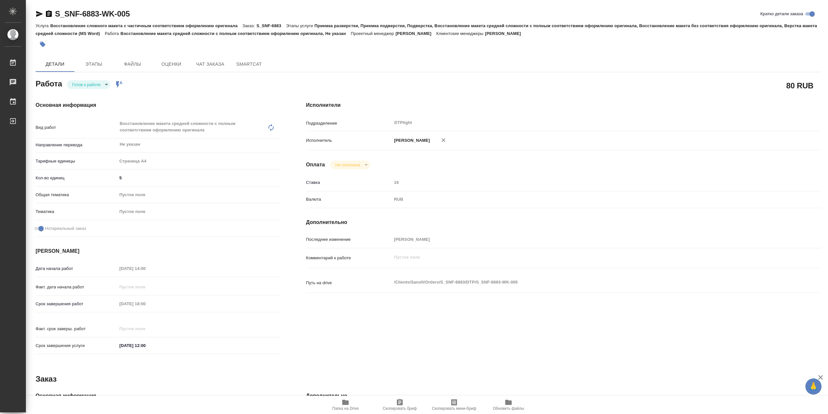
scroll to position [146, 0]
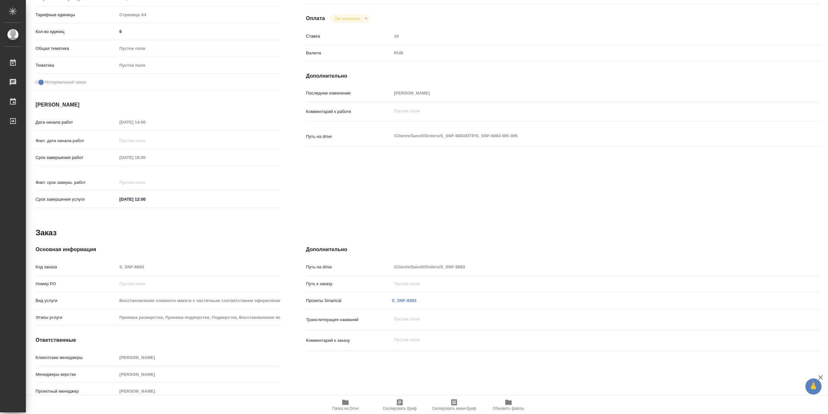
type textarea "x"
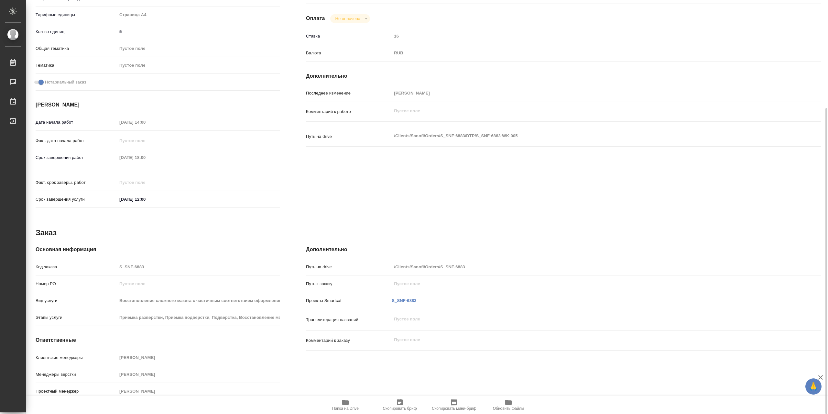
scroll to position [0, 0]
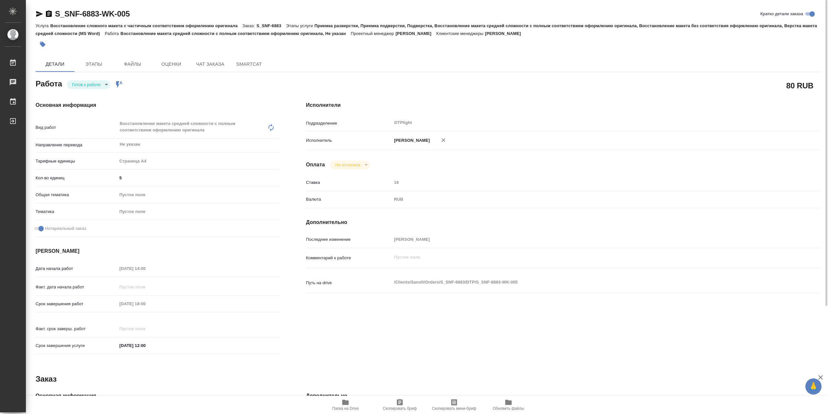
click at [36, 13] on icon "button" at bounding box center [40, 14] width 8 height 8
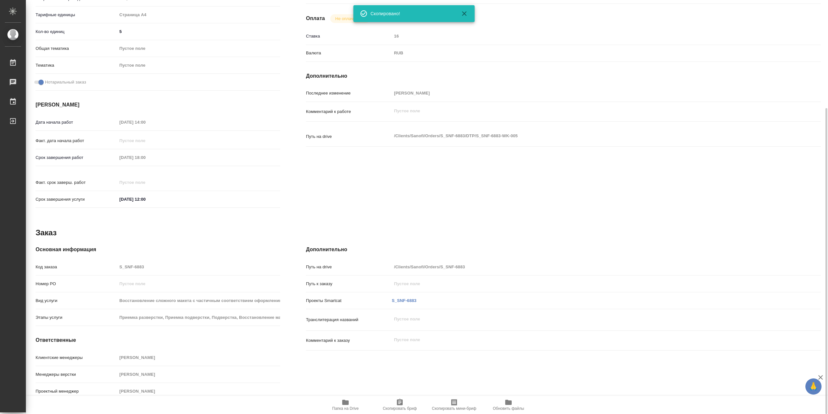
scroll to position [17, 0]
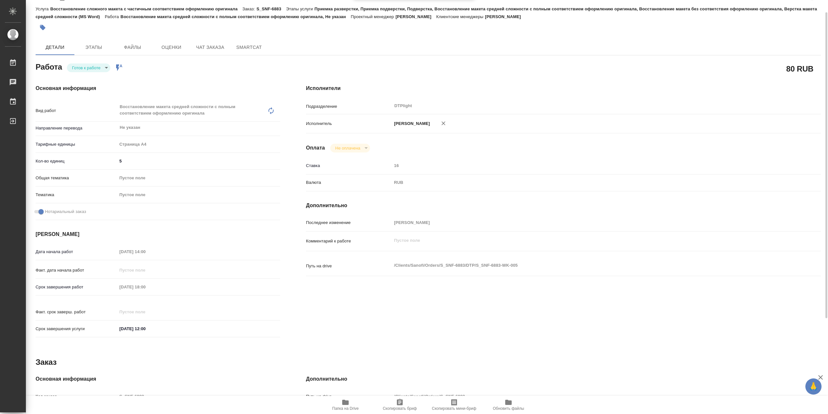
click at [92, 73] on body "🙏 .cls-1 fill:#fff; AWATERA Сархатов Руслан Работы 0 Чаты График Выйти S_SNF-68…" at bounding box center [414, 207] width 828 height 414
click at [93, 73] on li "В работе" at bounding box center [88, 69] width 43 height 11
type textarea "x"
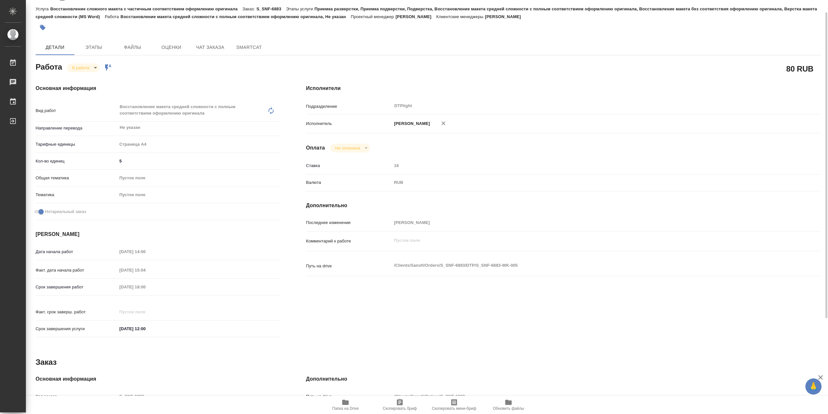
type textarea "x"
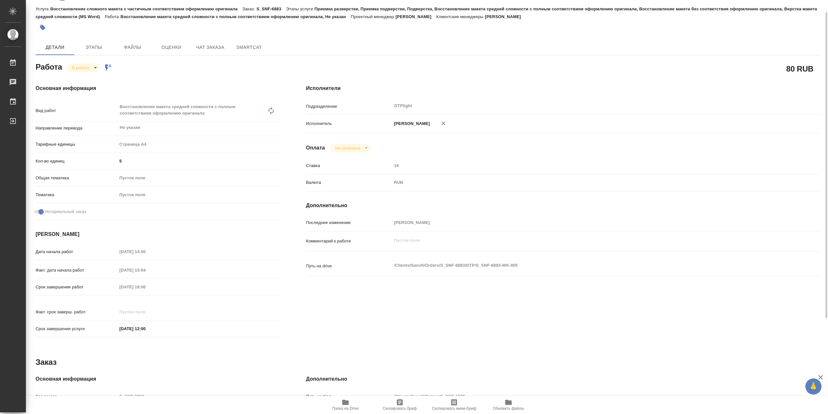
type textarea "x"
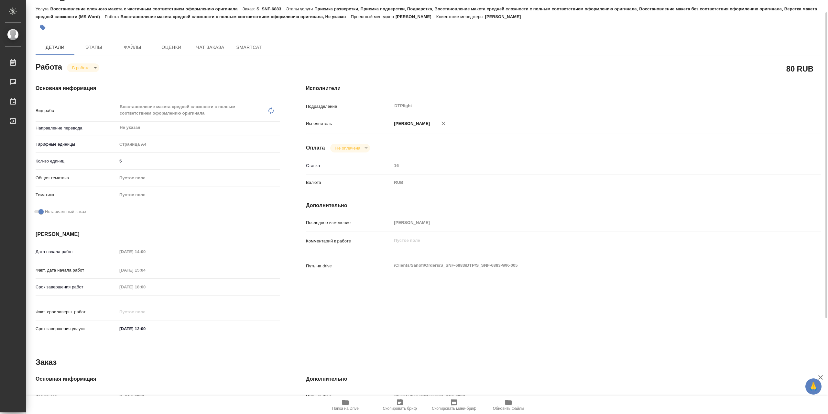
type textarea "x"
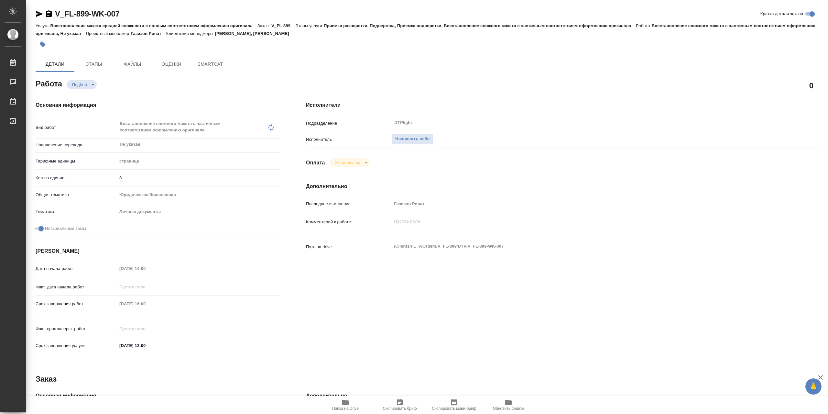
type textarea "x"
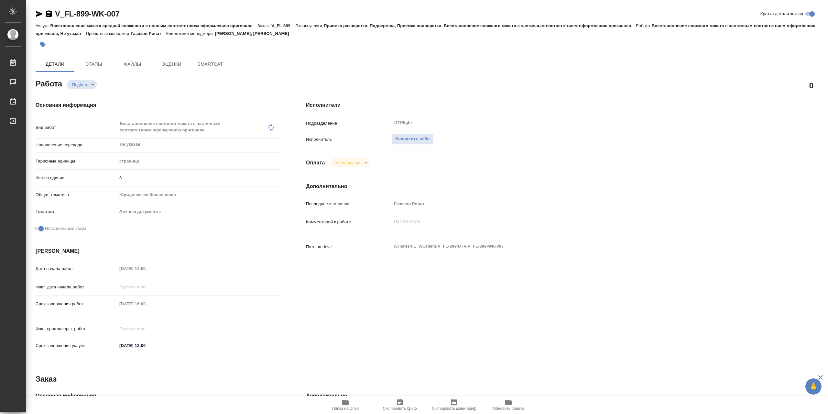
type textarea "x"
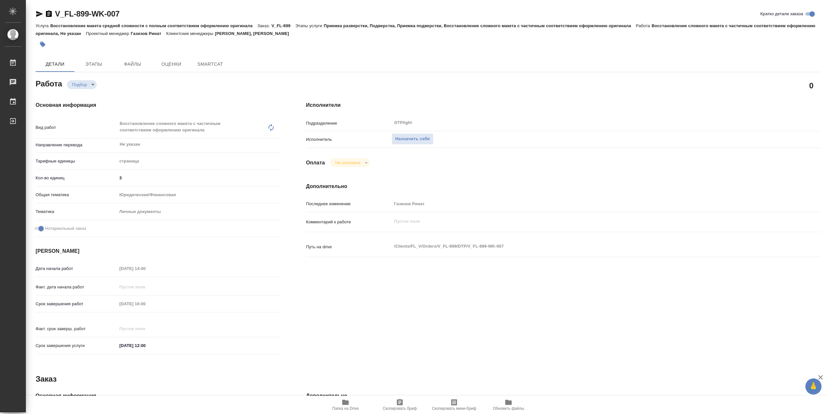
type textarea "x"
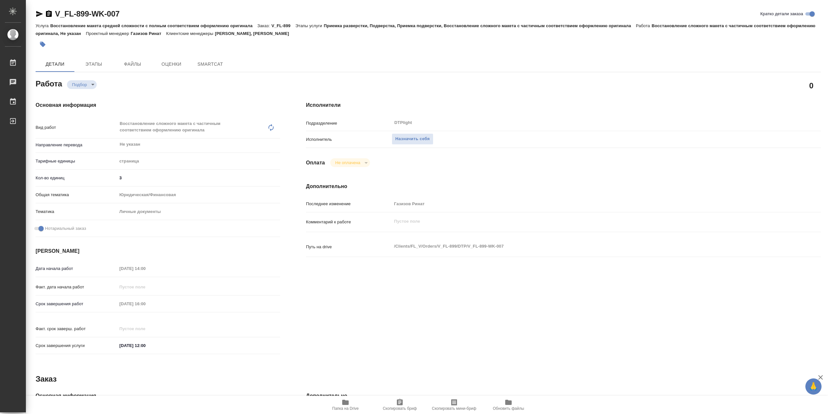
type textarea "x"
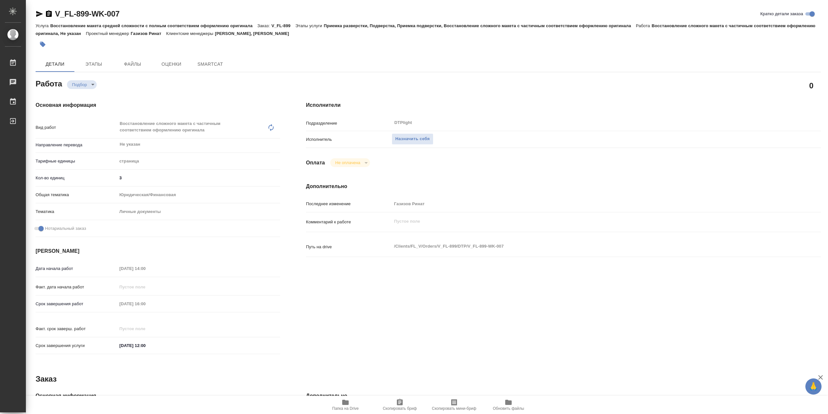
type textarea "x"
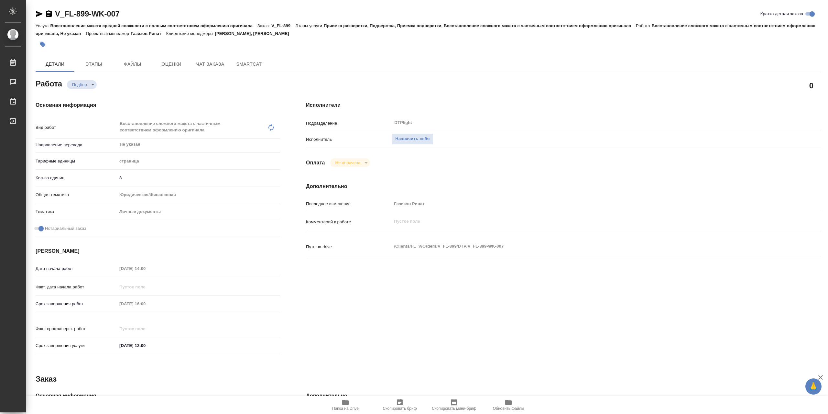
click at [342, 407] on span "Папка на Drive" at bounding box center [345, 408] width 27 height 5
type textarea "x"
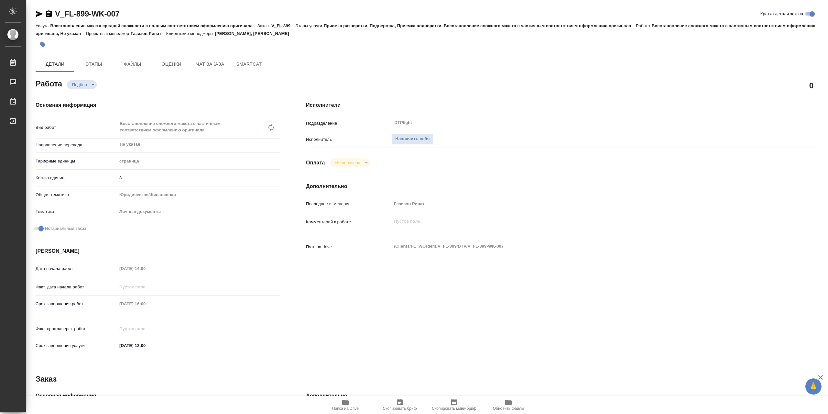
type textarea "x"
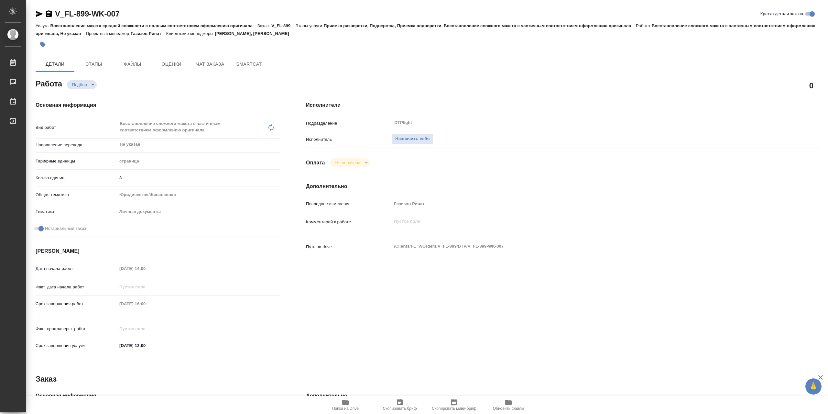
type textarea "x"
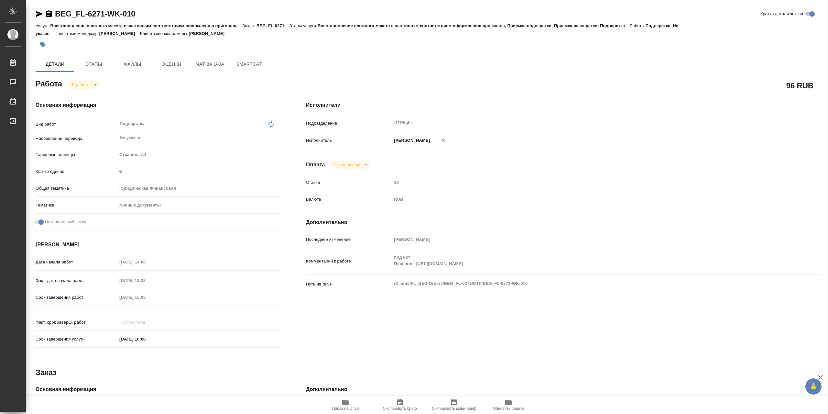
click at [96, 82] on body "🙏 .cls-1 fill:#fff; AWATERA Сархатов [PERSON_NAME] Работы 0 Чаты График Выйти B…" at bounding box center [414, 207] width 828 height 414
click at [99, 96] on li "Выполнен" at bounding box center [88, 97] width 43 height 11
type textarea "x"
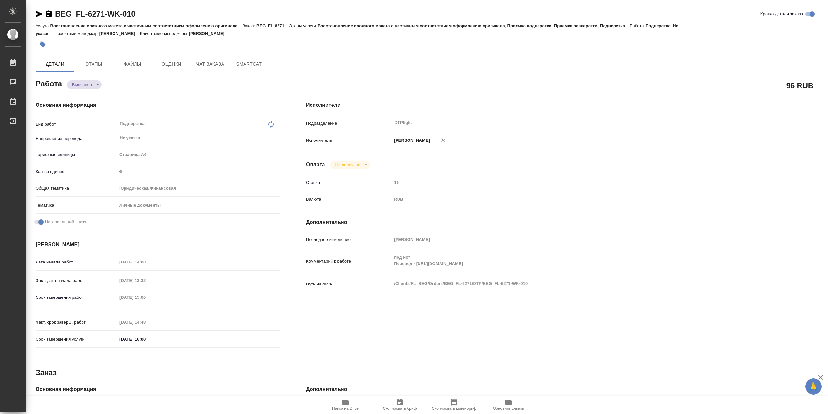
type textarea "x"
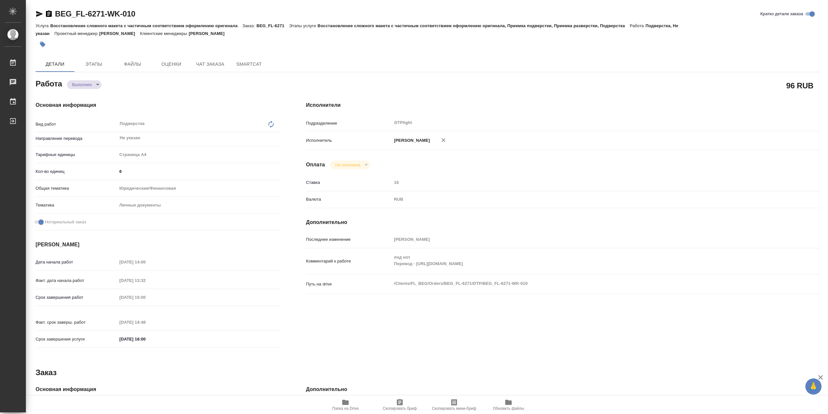
type textarea "x"
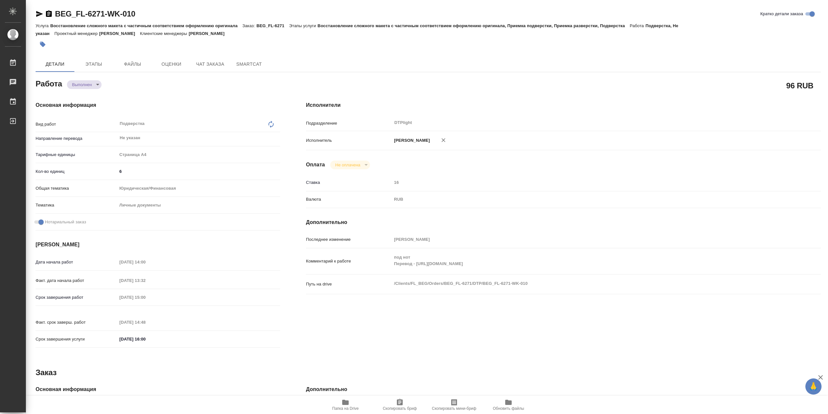
type textarea "x"
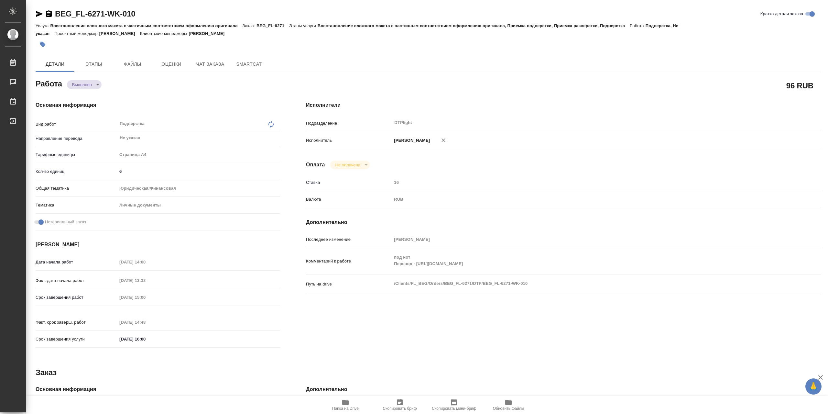
type textarea "x"
